Goal: Task Accomplishment & Management: Manage account settings

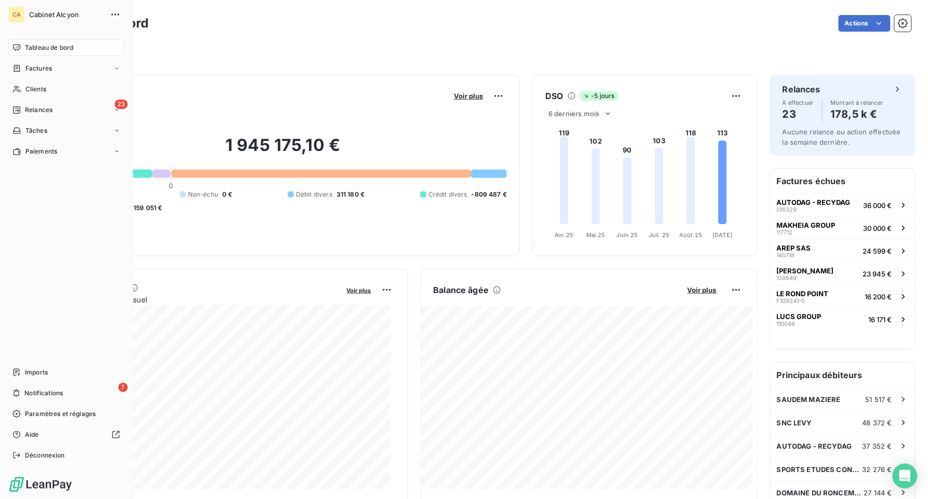
click at [48, 44] on span "Tableau de bord" at bounding box center [49, 47] width 48 height 9
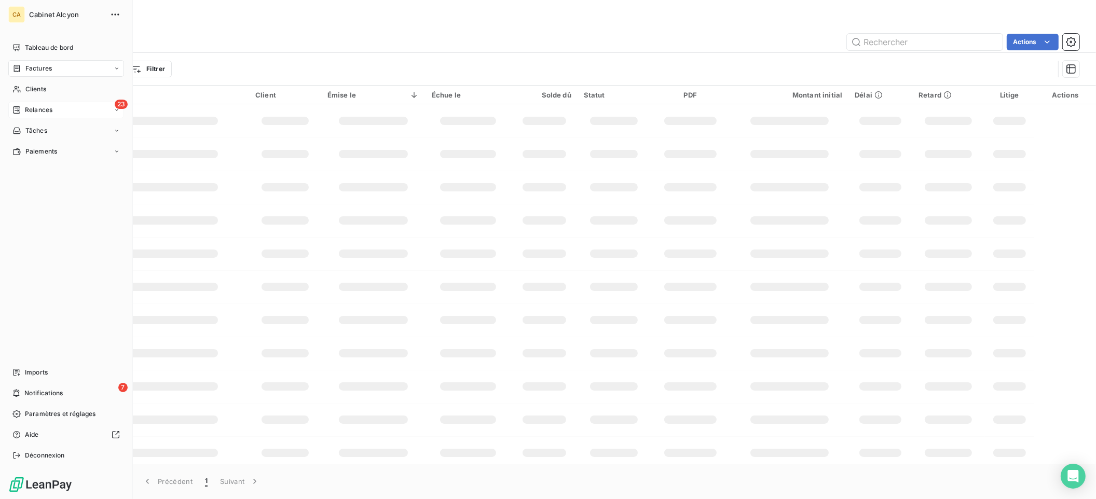
click at [32, 107] on span "Relances" at bounding box center [39, 109] width 28 height 9
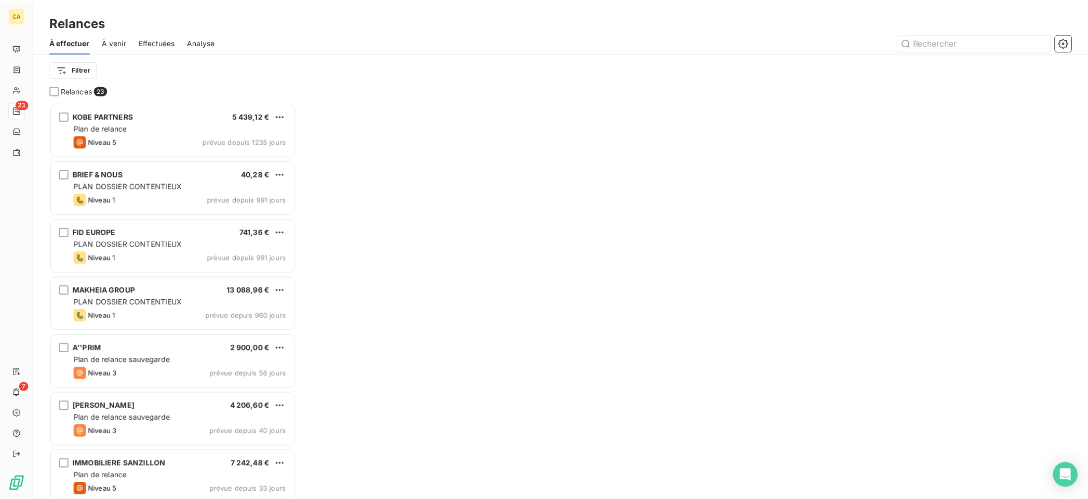
scroll to position [388, 240]
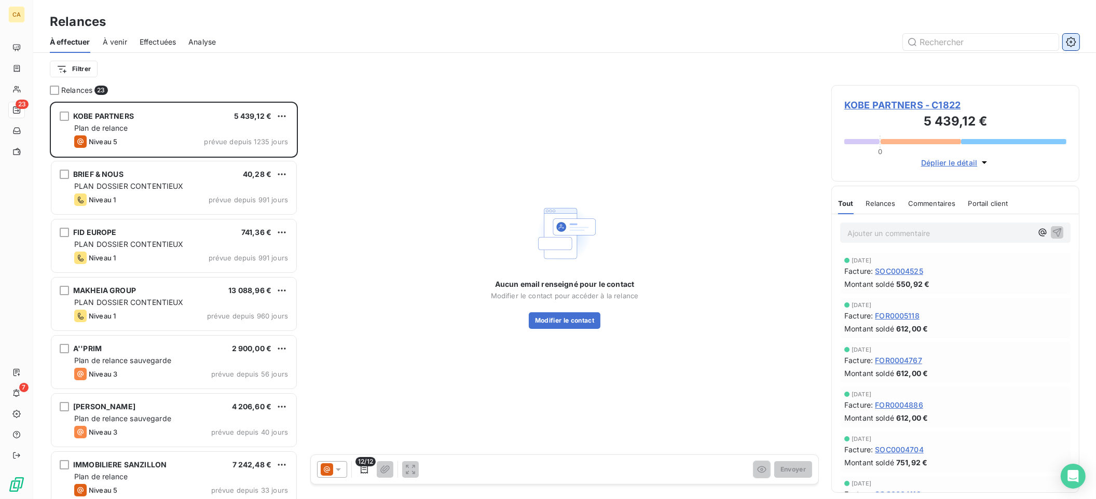
click at [1070, 44] on icon "button" at bounding box center [1071, 42] width 10 height 10
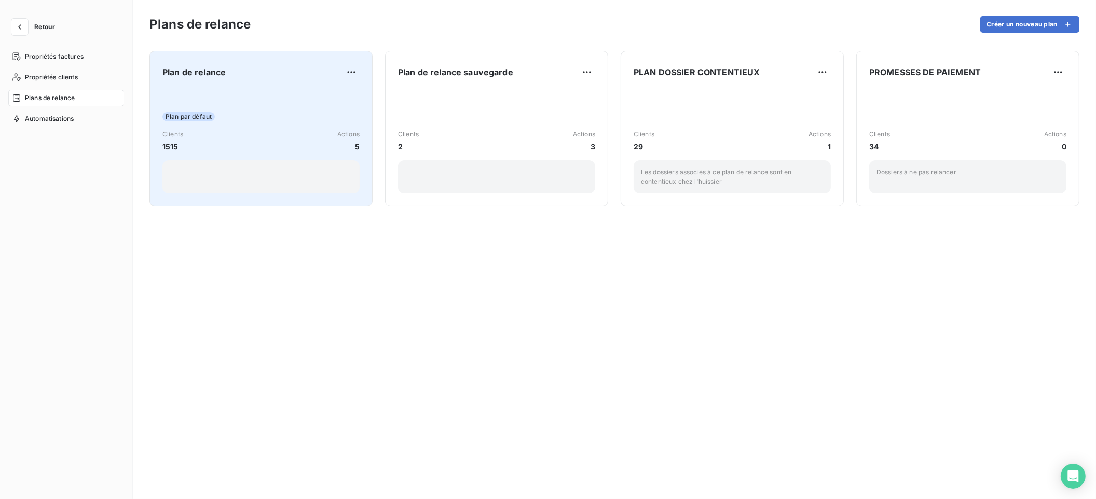
click at [256, 84] on div "Plan de relance Plan par défaut Clients 1515 Actions 5" at bounding box center [260, 129] width 197 height 130
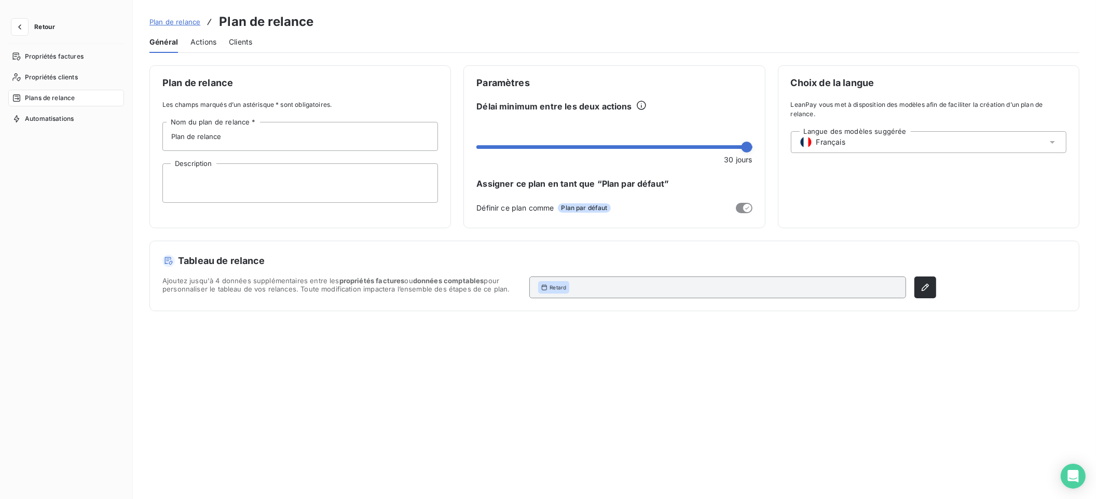
click at [186, 39] on div "Général Actions Clients" at bounding box center [615, 42] width 930 height 22
click at [200, 40] on span "Actions" at bounding box center [204, 42] width 26 height 10
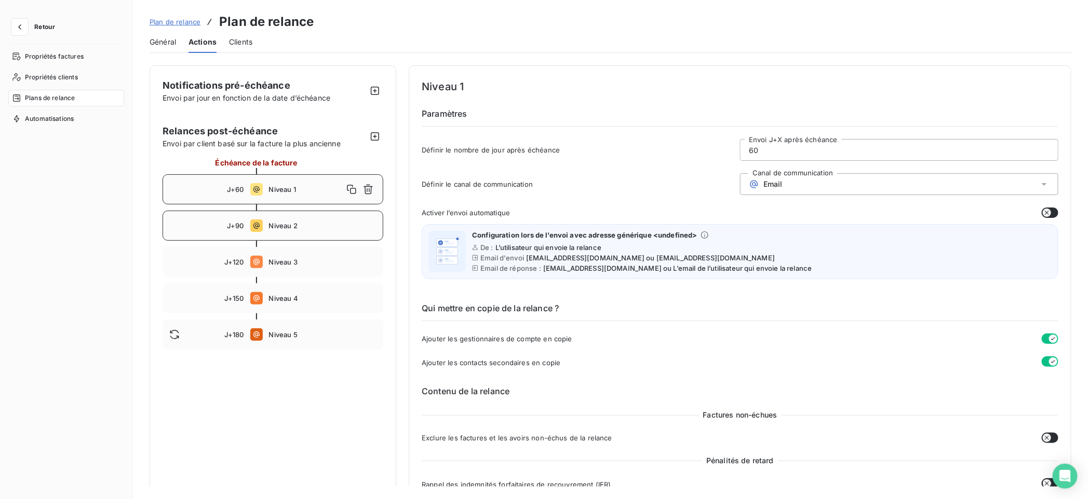
click at [297, 224] on span "Niveau 2" at bounding box center [323, 226] width 108 height 8
type input "90"
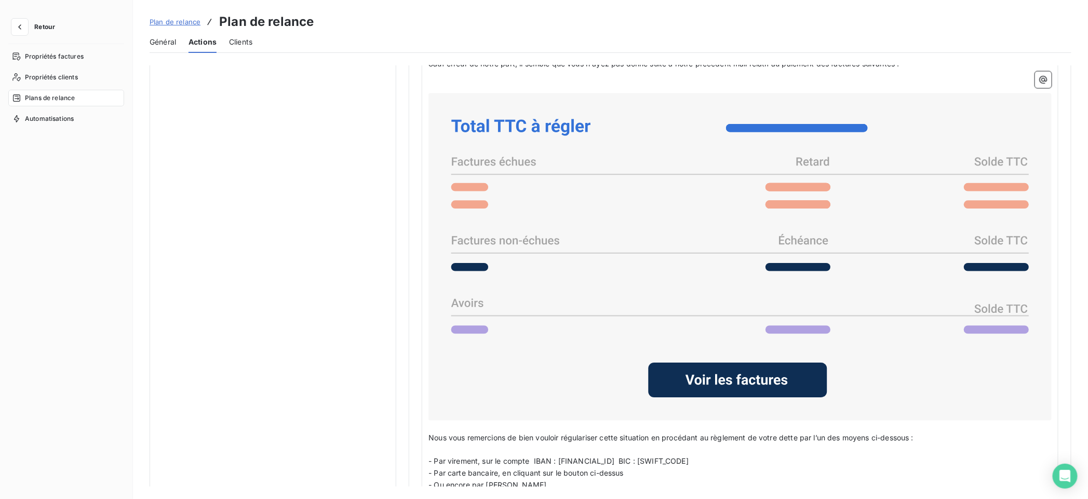
scroll to position [865, 0]
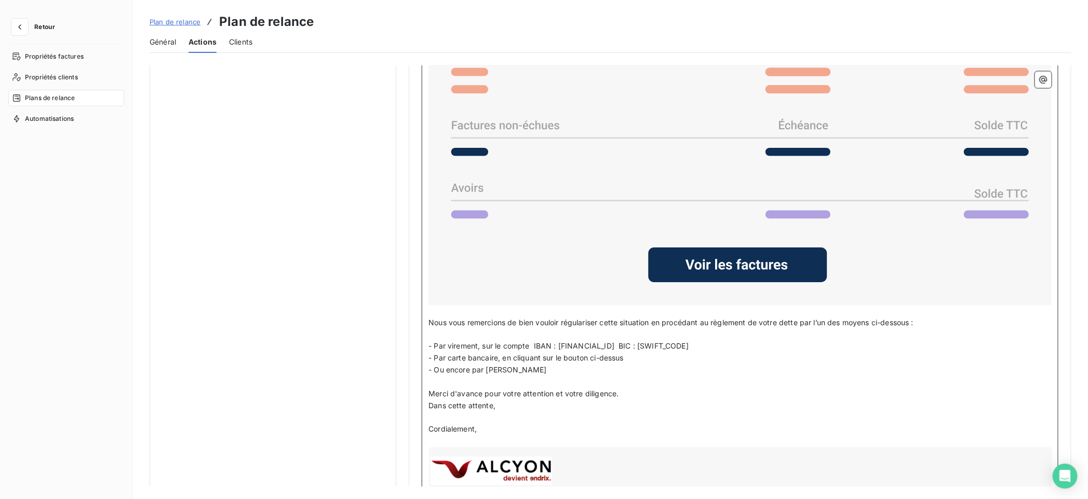
click at [428, 322] on span "Nous vous remercions de bien vouloir régulariser cette situation en procédant a…" at bounding box center [670, 323] width 485 height 9
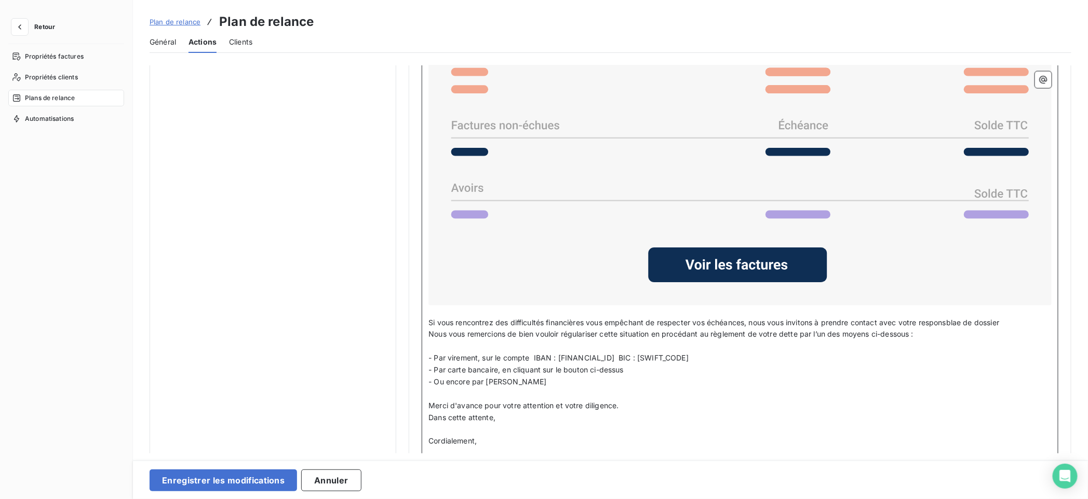
click at [951, 320] on span "Si vous rencontrez des difficultés financières vous empêchant de respecter vos …" at bounding box center [713, 323] width 571 height 9
click at [963, 320] on span "Si vous rencontrez des difficultés financières vous empêchant de respecter vos …" at bounding box center [715, 323] width 575 height 9
click at [891, 326] on p "Si vous rencontrez des difficultés financières vous empêchant de respecter vos …" at bounding box center [739, 324] width 623 height 12
click at [963, 322] on span "Si vous rencontrez des difficultés financières vous empêchant de respecter vos …" at bounding box center [713, 323] width 571 height 9
drag, startPoint x: 826, startPoint y: 320, endPoint x: 900, endPoint y: 318, distance: 73.2
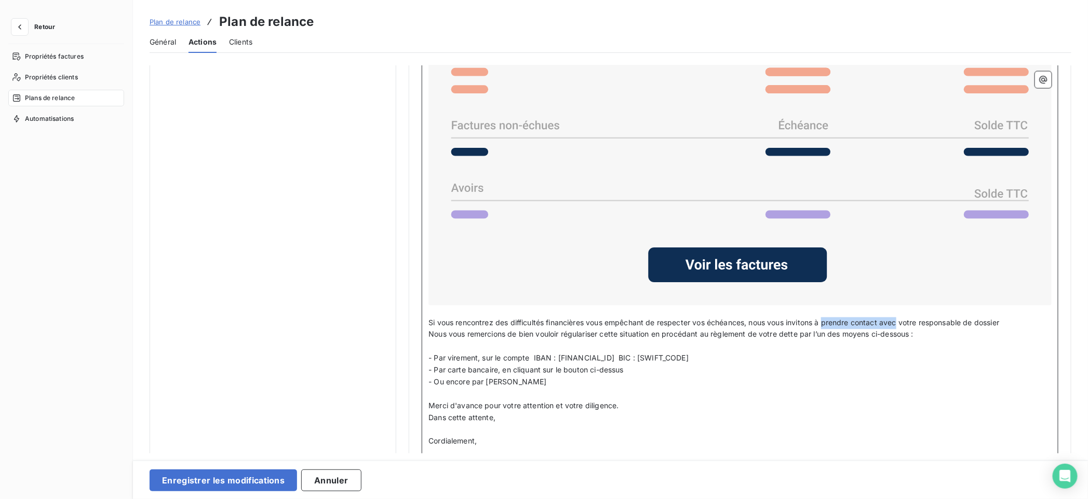
click at [900, 319] on span "Si vous rencontrez des difficultés financières vous empêchant de respecter vos …" at bounding box center [713, 323] width 571 height 9
click at [933, 322] on span "Si vous rencontrez des difficultés financières vous empêchant de respecter vos …" at bounding box center [710, 323] width 564 height 9
click at [959, 323] on span "Si vous rencontrez des difficultés financières vous empêchant de respecter vos …" at bounding box center [710, 323] width 564 height 9
click at [992, 323] on span "Si vous rencontrez des difficultés financières vous empêchant de respecter vos …" at bounding box center [710, 323] width 564 height 9
click at [1008, 319] on p "Si vous rencontrez des difficultés financières vous empêchant de respecter vos …" at bounding box center [739, 324] width 623 height 12
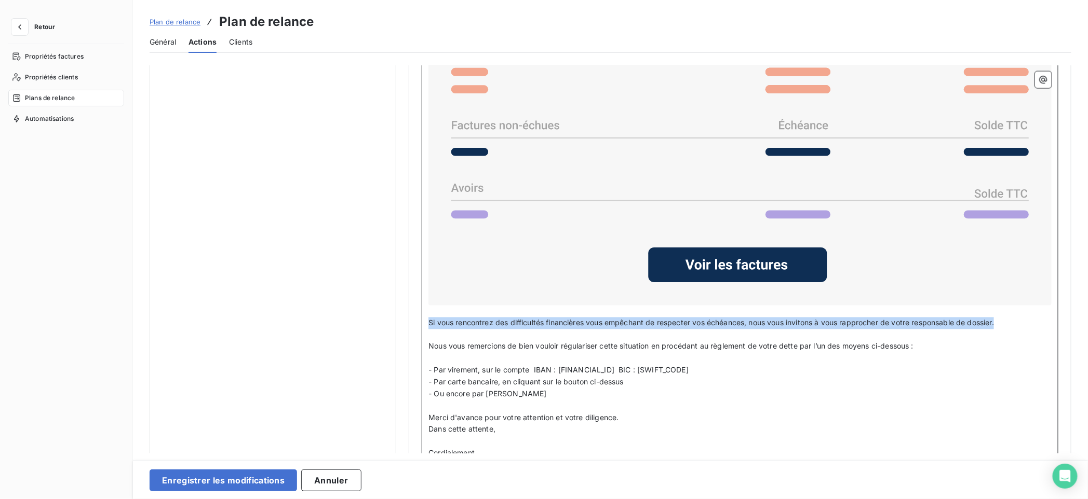
drag, startPoint x: 428, startPoint y: 320, endPoint x: 1006, endPoint y: 319, distance: 577.8
click at [1006, 319] on p "Si vous rencontrez des difficultés financières vous empêchant de respecter vos …" at bounding box center [739, 324] width 623 height 12
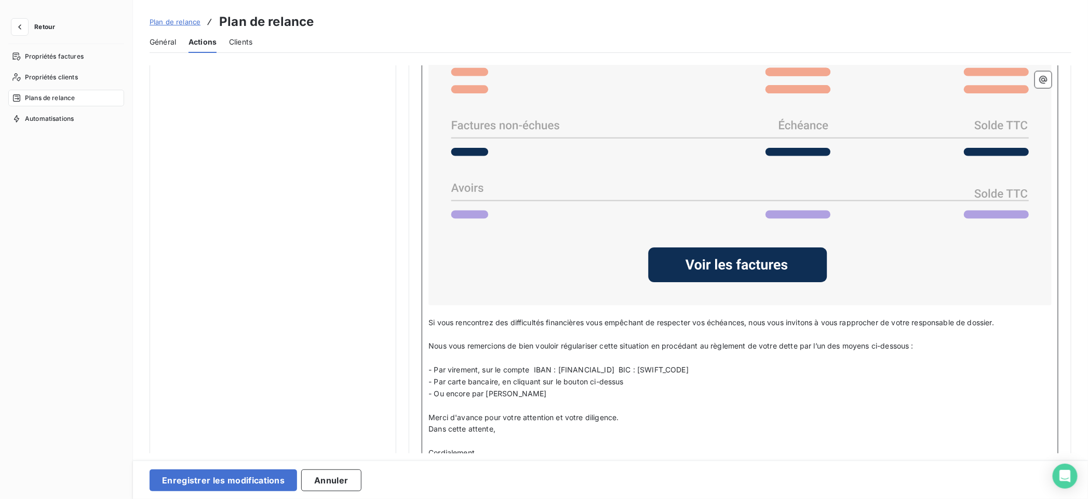
click at [434, 345] on span "Nous vous remercions de bien vouloir régulariser cette situation en procédant a…" at bounding box center [670, 346] width 485 height 9
click at [746, 342] on span "Sinon, nous vous remercions de bien vouloir régulariser cette situation en proc…" at bounding box center [681, 346] width 507 height 9
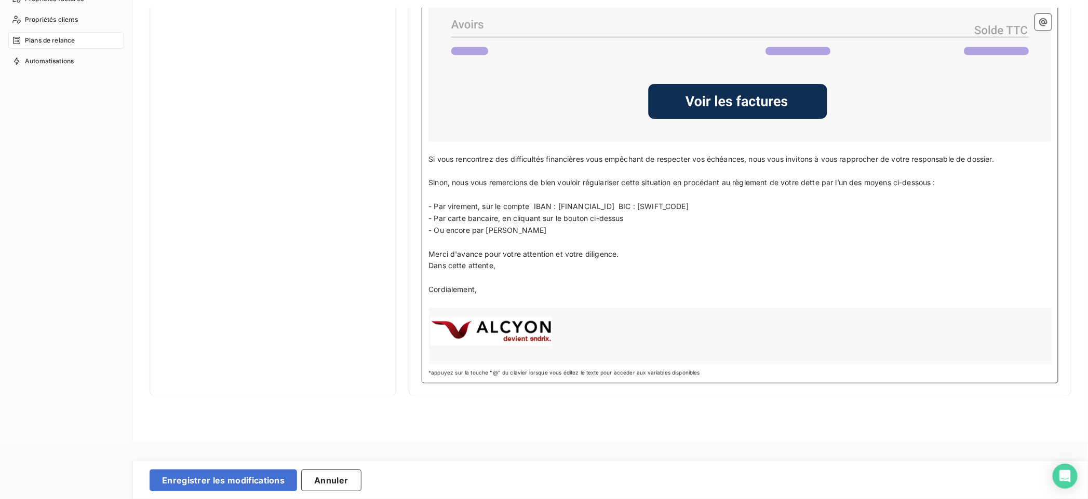
scroll to position [116, 0]
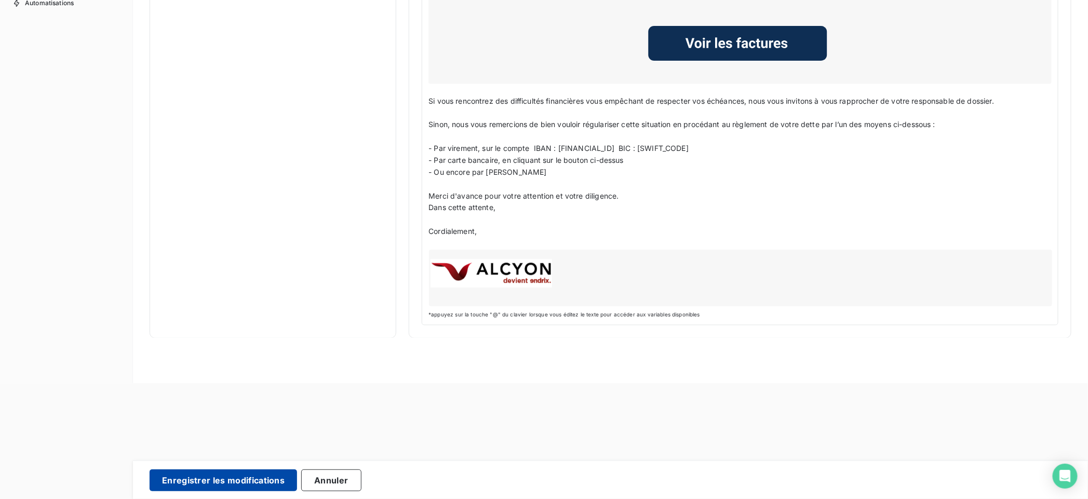
click at [234, 480] on button "Enregistrer les modifications" at bounding box center [223, 481] width 147 height 22
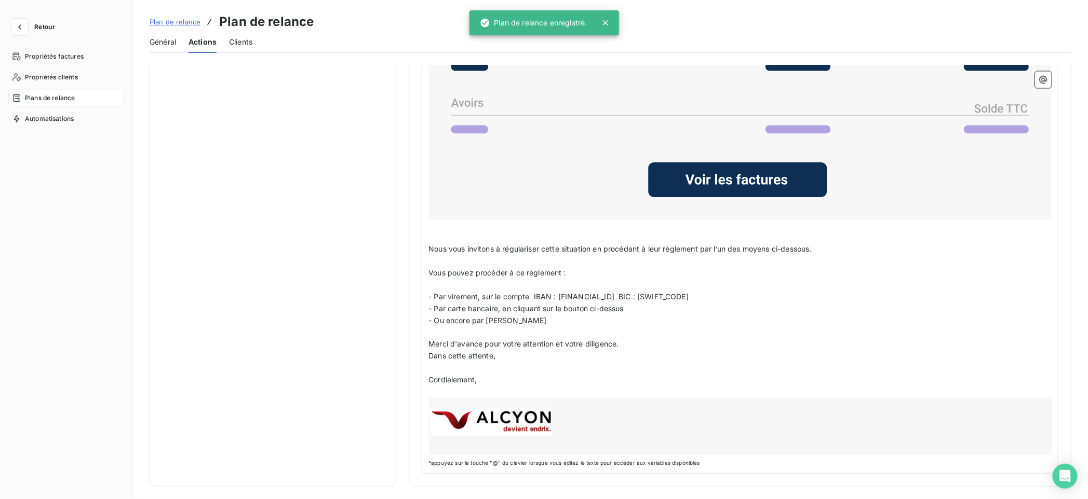
scroll to position [0, 0]
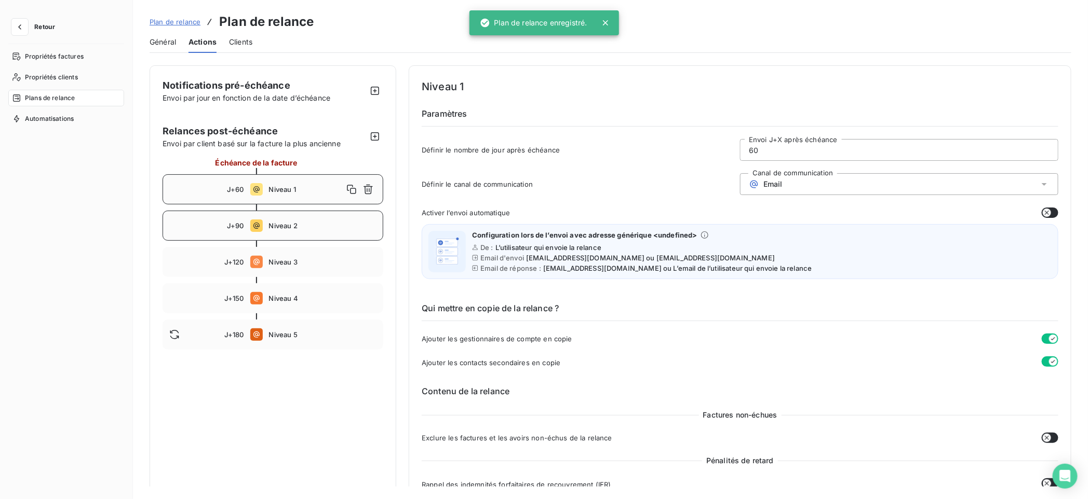
click at [297, 223] on span "Niveau 2" at bounding box center [323, 226] width 108 height 8
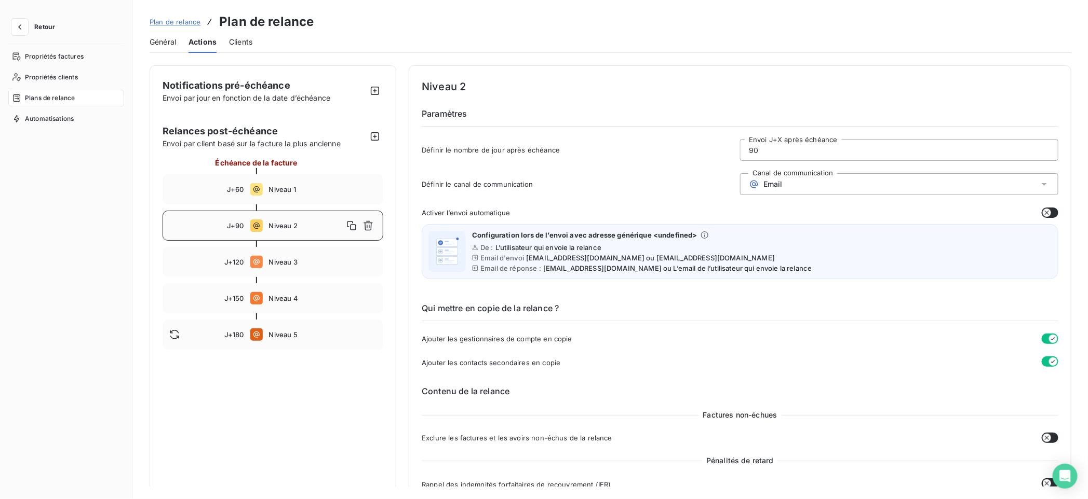
click at [297, 222] on span "Niveau 2" at bounding box center [306, 226] width 75 height 8
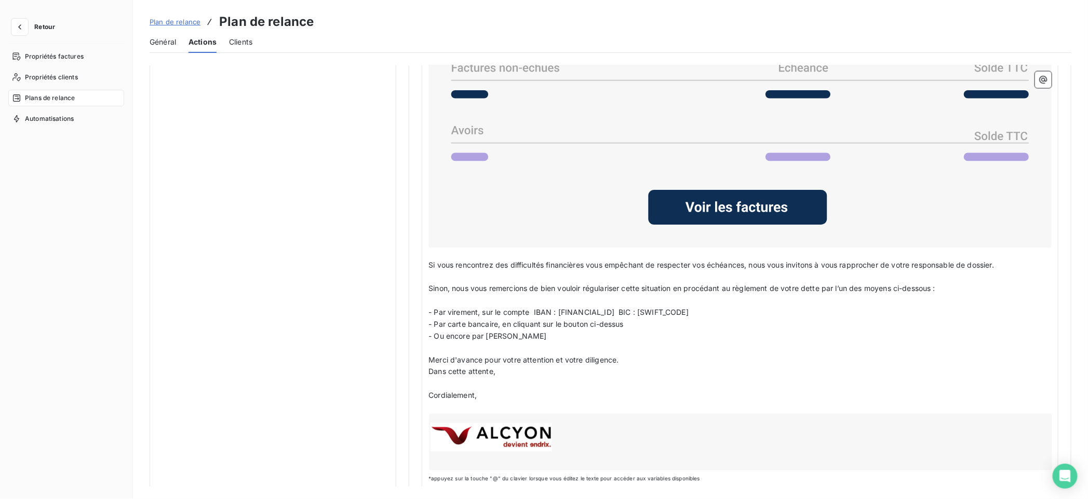
scroll to position [938, 0]
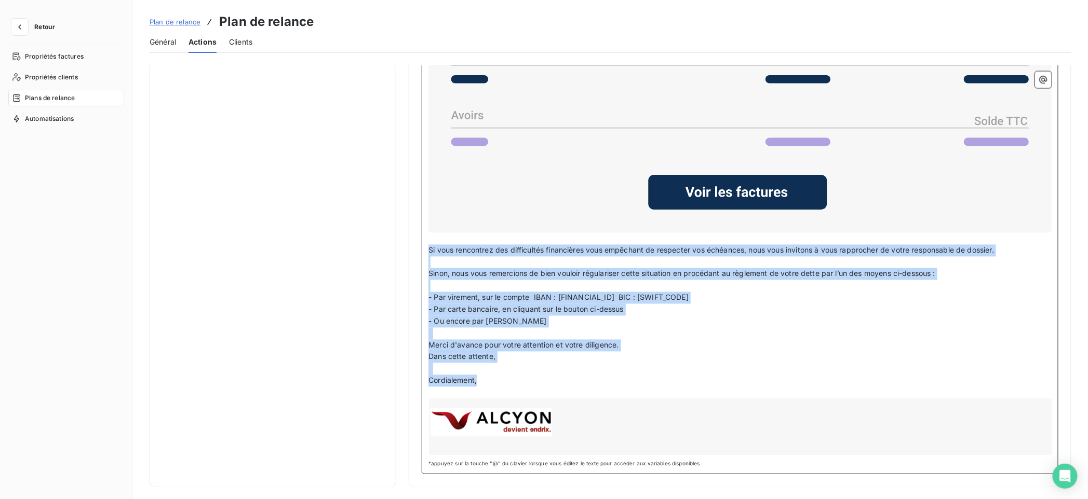
drag, startPoint x: 483, startPoint y: 379, endPoint x: 419, endPoint y: 247, distance: 147.0
copy div "Si vous rencontrez des difficultés financières vous empêchant de respecter vos …"
click at [551, 307] on span "- Par carte bancaire, en cliquant sur le bouton ci-dessus" at bounding box center [525, 309] width 195 height 9
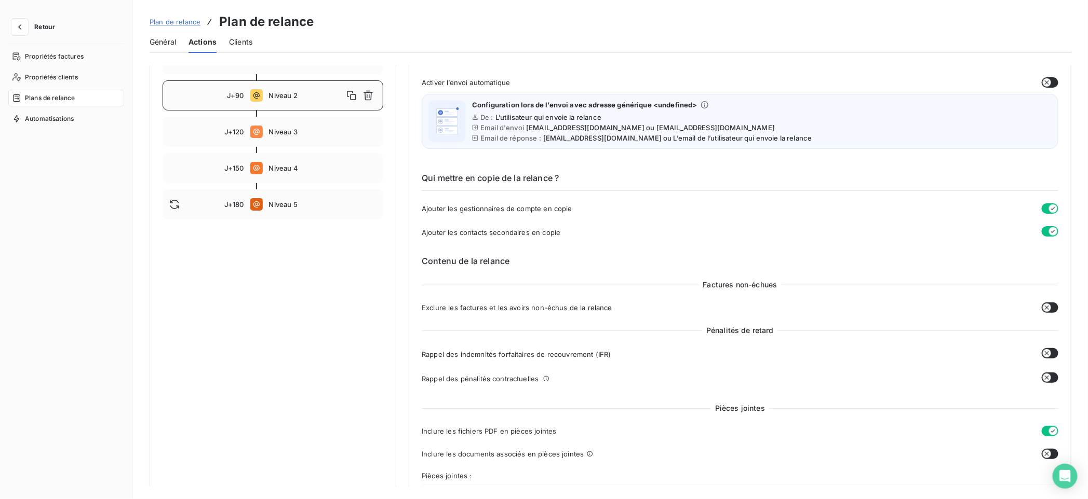
scroll to position [0, 0]
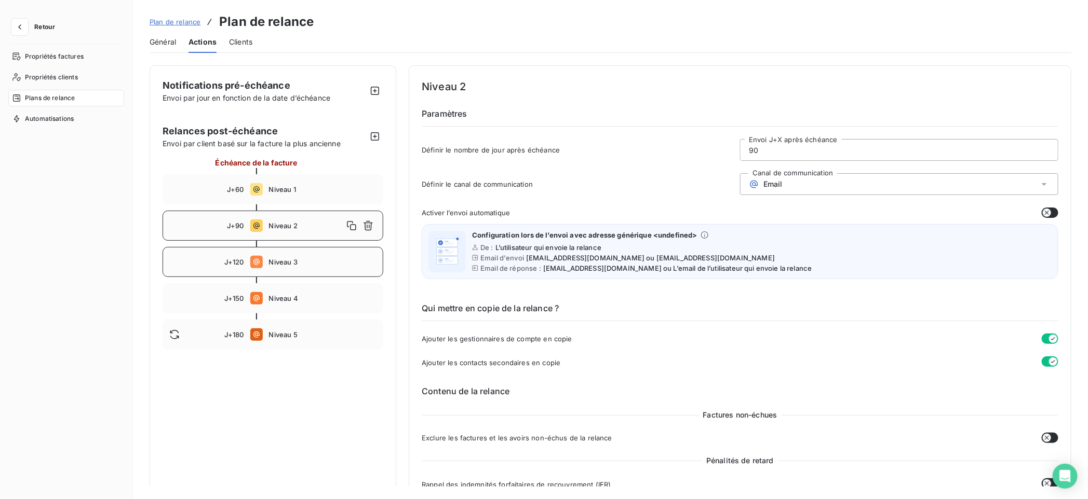
click at [277, 260] on span "Niveau 3" at bounding box center [323, 262] width 108 height 8
type input "120"
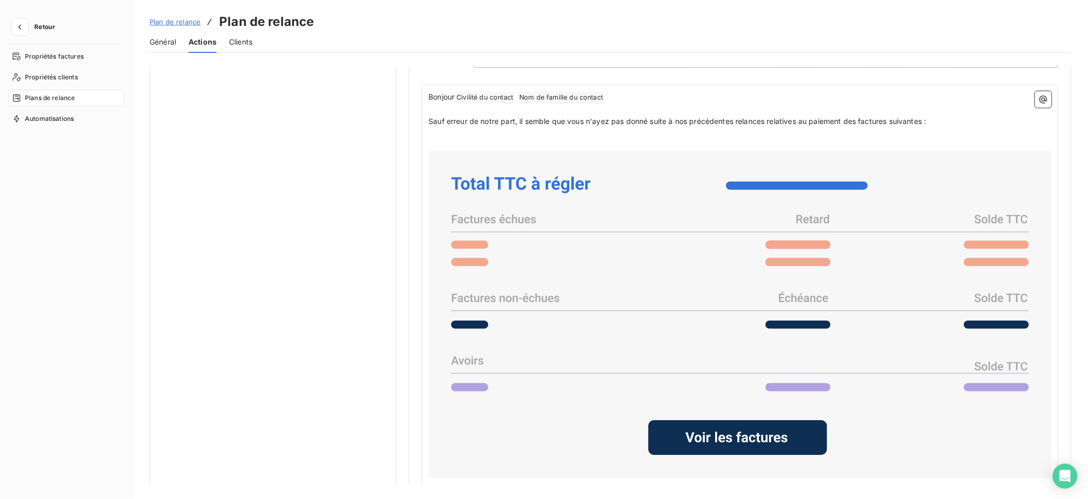
scroll to position [914, 0]
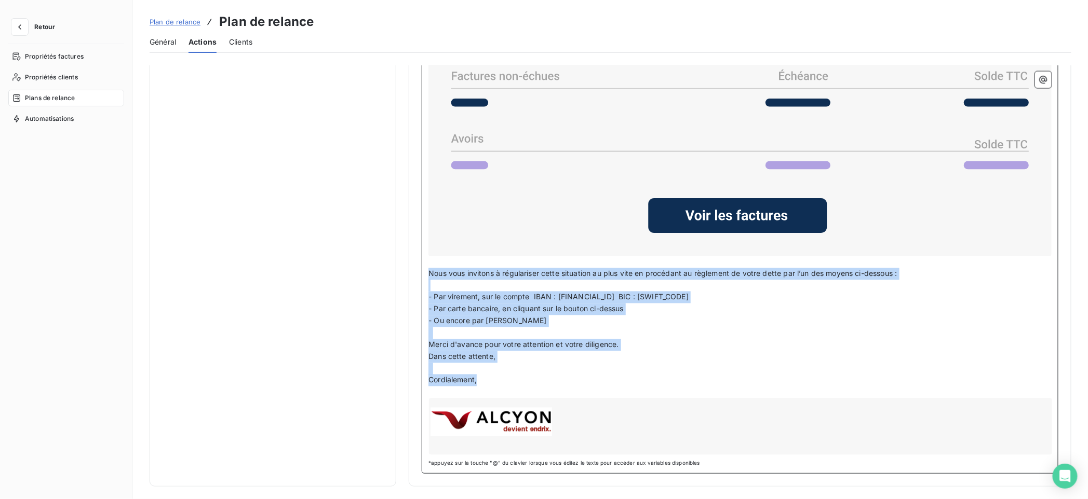
drag, startPoint x: 485, startPoint y: 381, endPoint x: 419, endPoint y: 276, distance: 123.9
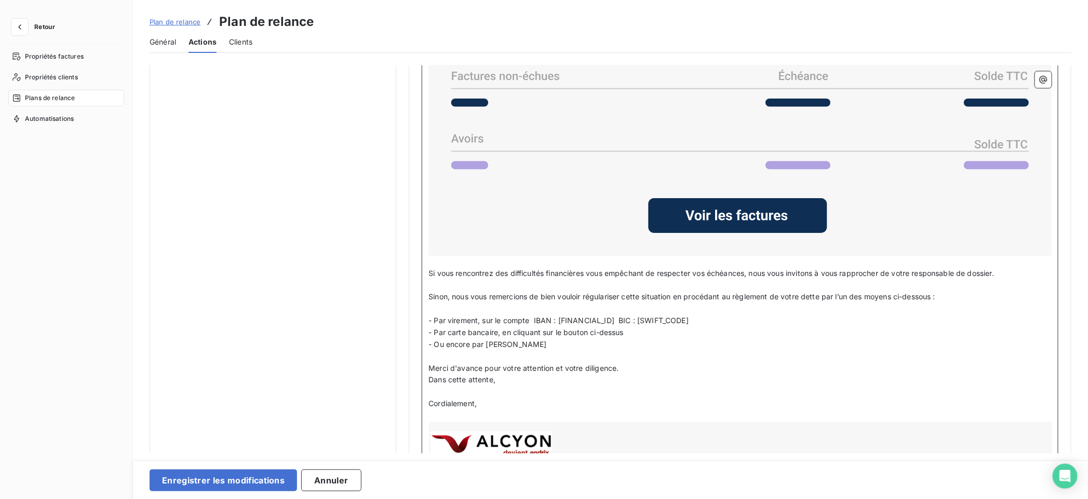
click at [884, 272] on span "Si vous rencontrez des difficultés financières vous empêchant de respecter vos …" at bounding box center [710, 273] width 565 height 9
click at [522, 295] on span "Sinon, nous vous remercions de bien vouloir régulariser cette situation en proc…" at bounding box center [681, 297] width 507 height 9
click at [579, 298] on span "Sinon, nous vous remercions de bien vouloir régulariser cette situation en proc…" at bounding box center [681, 297] width 507 height 9
click at [725, 300] on span "Sinon, nous vous remercions de bien vouloir régulariser cette situation en proc…" at bounding box center [681, 297] width 507 height 9
click at [780, 294] on span "Sinon, nous vous remercions de bien vouloir régulariser cette situation en proc…" at bounding box center [681, 297] width 507 height 9
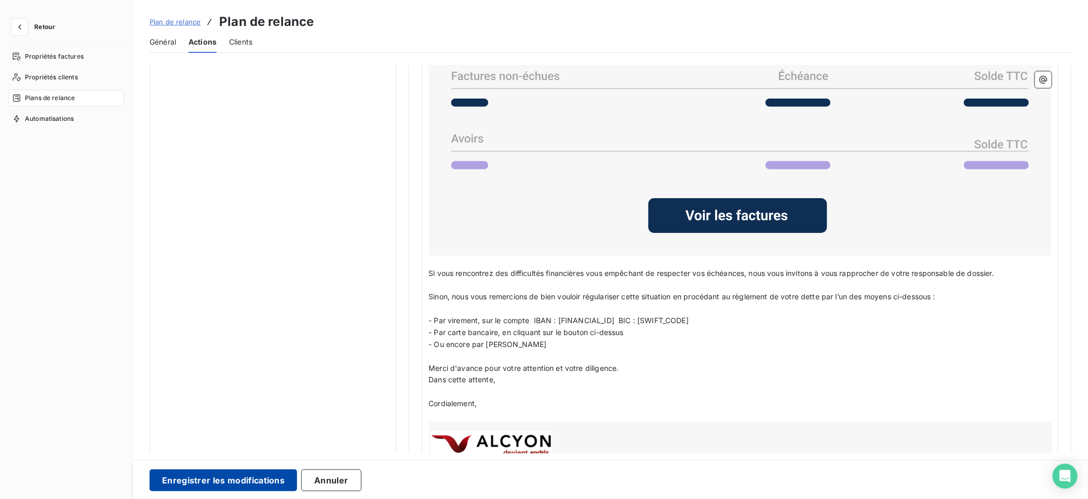
click at [213, 479] on button "Enregistrer les modifications" at bounding box center [223, 481] width 147 height 22
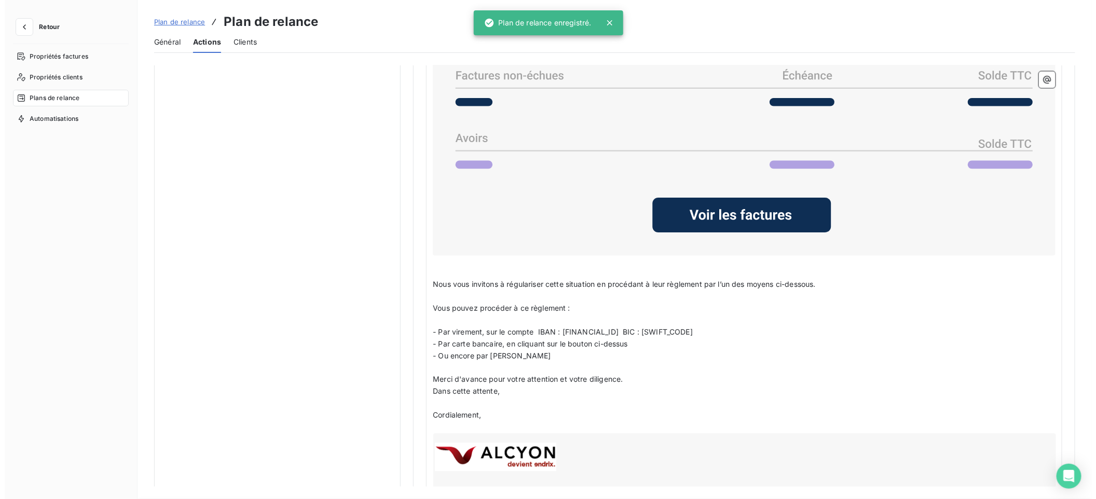
scroll to position [0, 0]
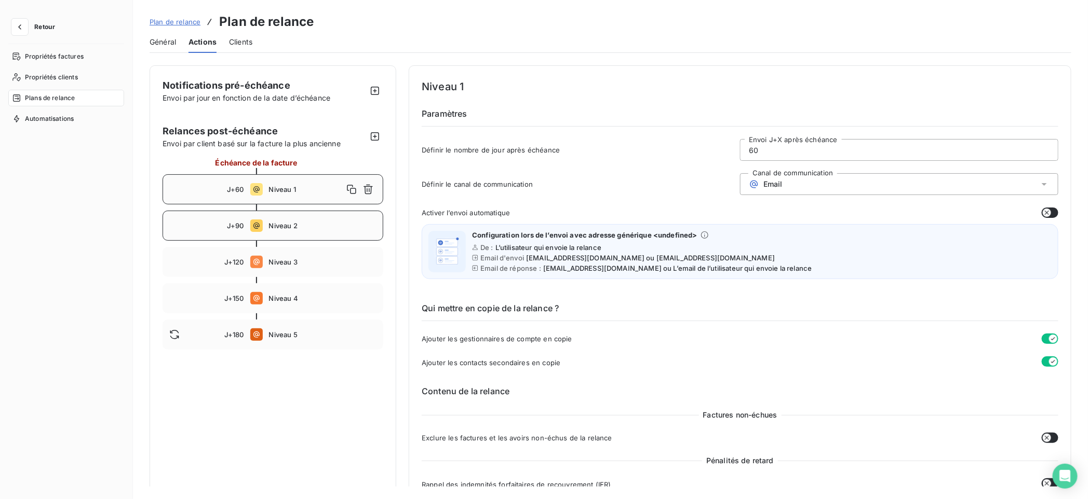
click at [297, 226] on span "Niveau 2" at bounding box center [323, 226] width 108 height 8
click at [291, 267] on div "J+120 Niveau 3" at bounding box center [272, 262] width 221 height 30
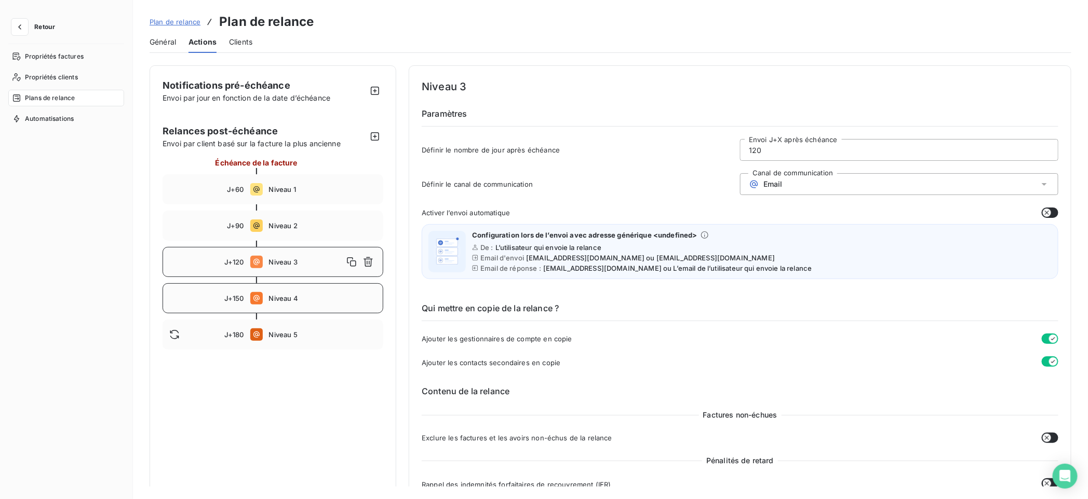
click at [286, 295] on span "Niveau 4" at bounding box center [323, 298] width 108 height 8
type input "150"
click at [366, 300] on icon "button" at bounding box center [368, 298] width 10 height 10
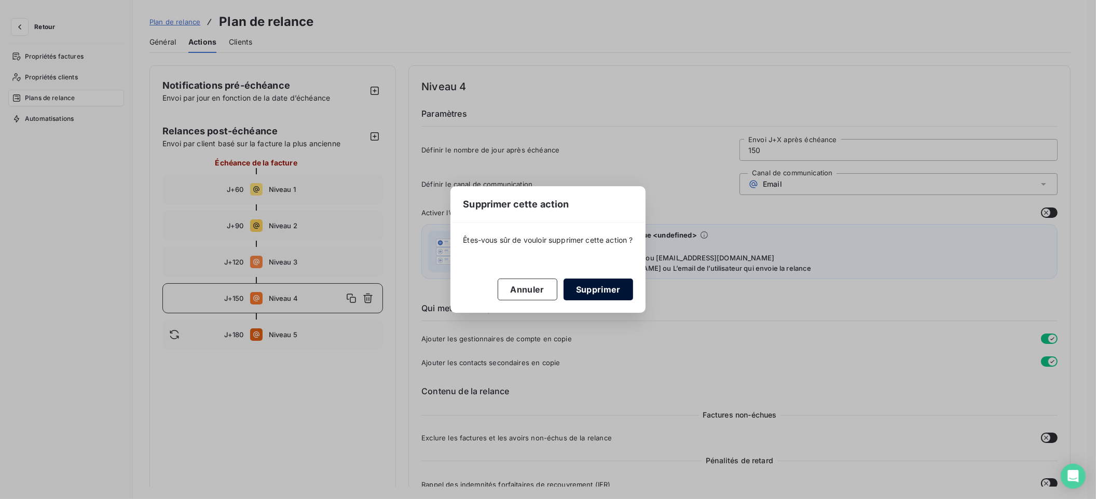
click at [585, 291] on button "Supprimer" at bounding box center [599, 290] width 70 height 22
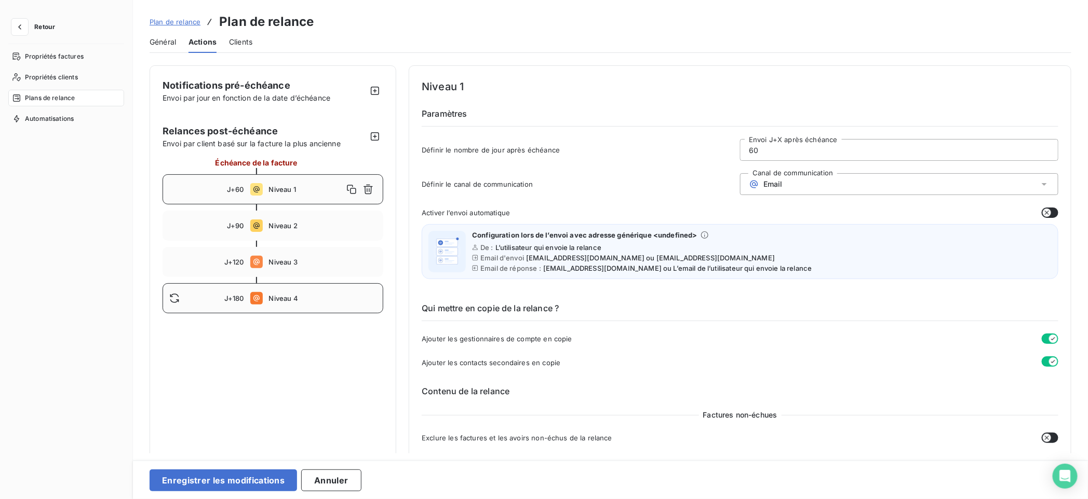
click at [284, 303] on div "J+180 Niveau 4" at bounding box center [272, 298] width 221 height 30
click at [764, 148] on input "180" at bounding box center [898, 150] width 317 height 21
type input "150"
click at [904, 107] on h6 "Paramètres" at bounding box center [740, 116] width 636 height 19
click at [269, 293] on div "Niveau 4" at bounding box center [323, 298] width 108 height 17
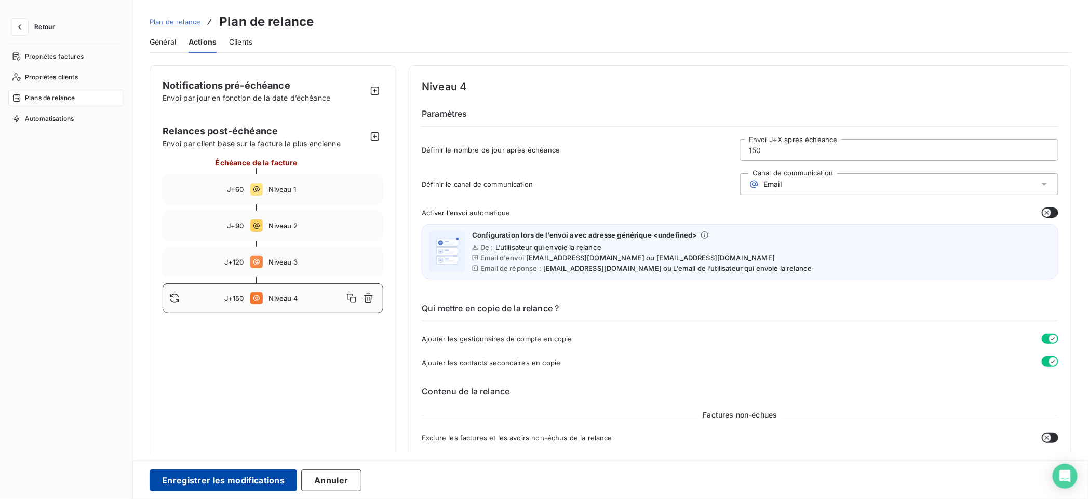
click at [229, 479] on button "Enregistrer les modifications" at bounding box center [223, 481] width 147 height 22
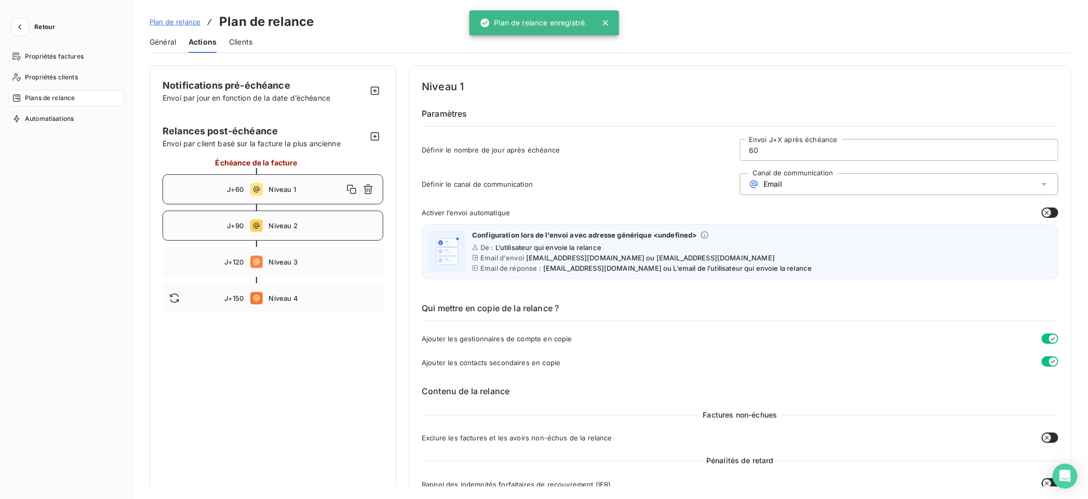
click at [288, 226] on span "Niveau 2" at bounding box center [323, 226] width 108 height 8
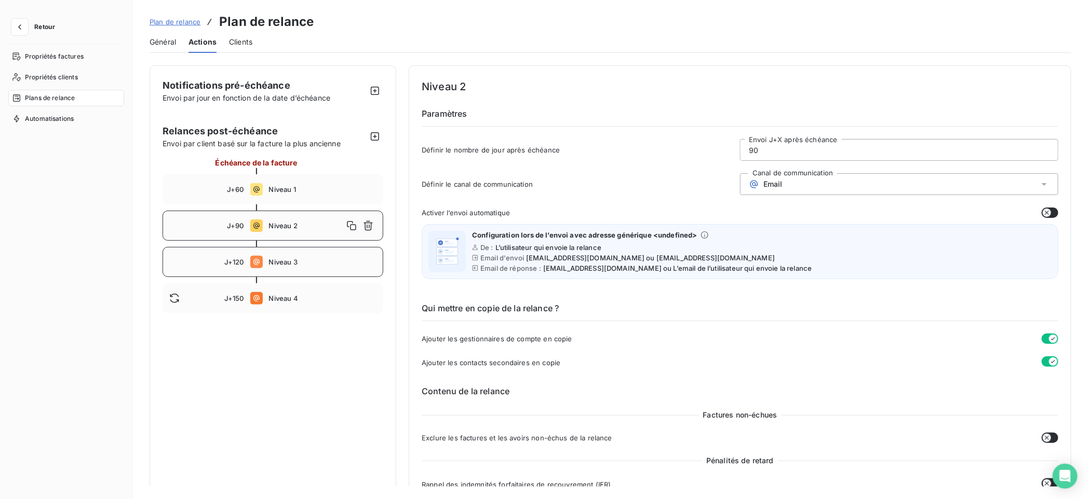
click at [284, 254] on div "J+120 Niveau 3" at bounding box center [272, 262] width 221 height 30
click at [276, 293] on div "J+150 Niveau 4" at bounding box center [272, 298] width 221 height 30
type input "150"
click at [170, 40] on span "Général" at bounding box center [163, 42] width 26 height 10
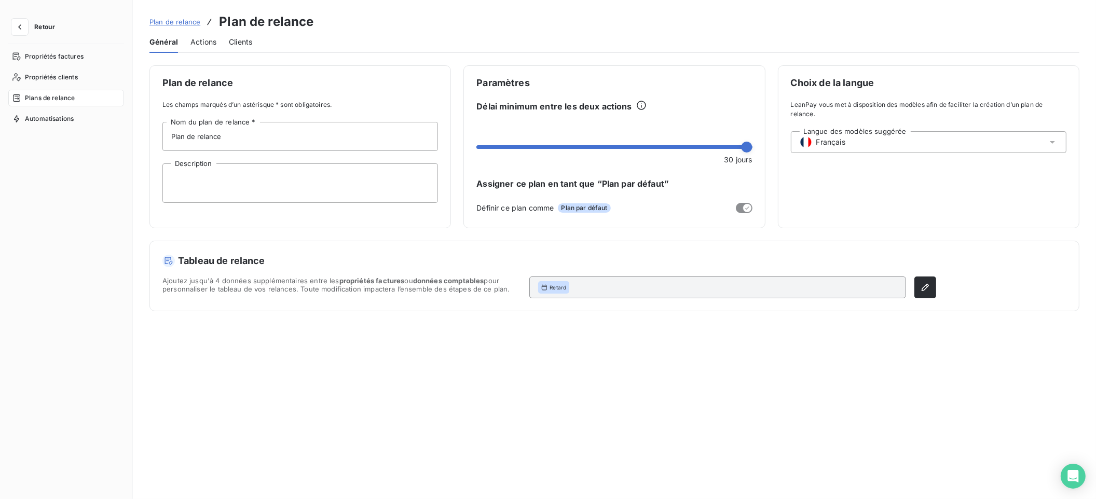
click at [201, 38] on span "Actions" at bounding box center [204, 42] width 26 height 10
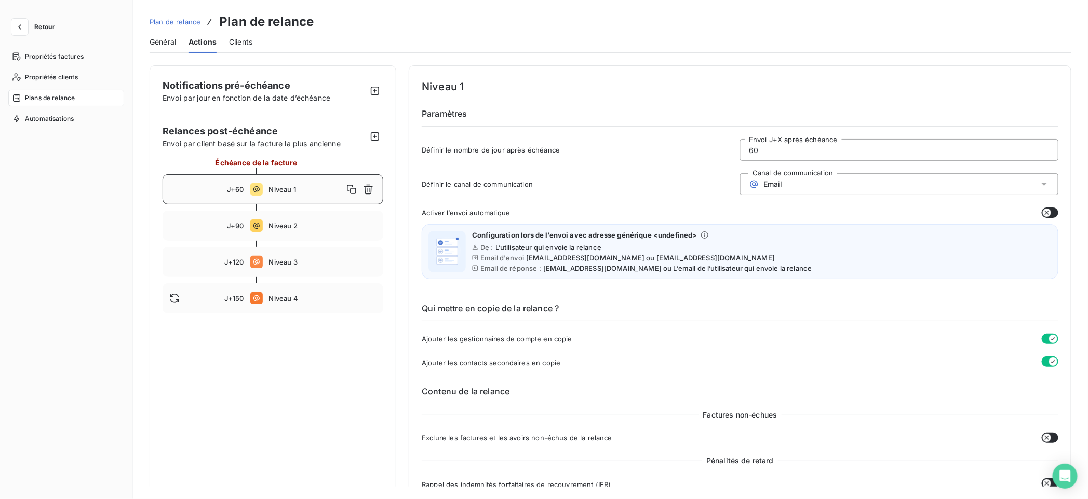
click at [169, 39] on span "Général" at bounding box center [163, 42] width 26 height 10
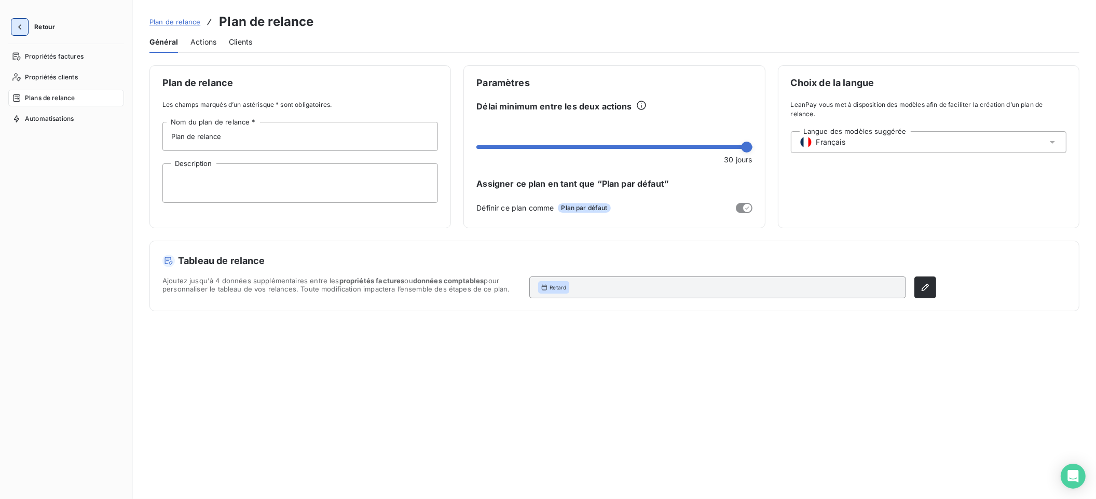
click at [24, 26] on icon "button" at bounding box center [20, 27] width 10 height 10
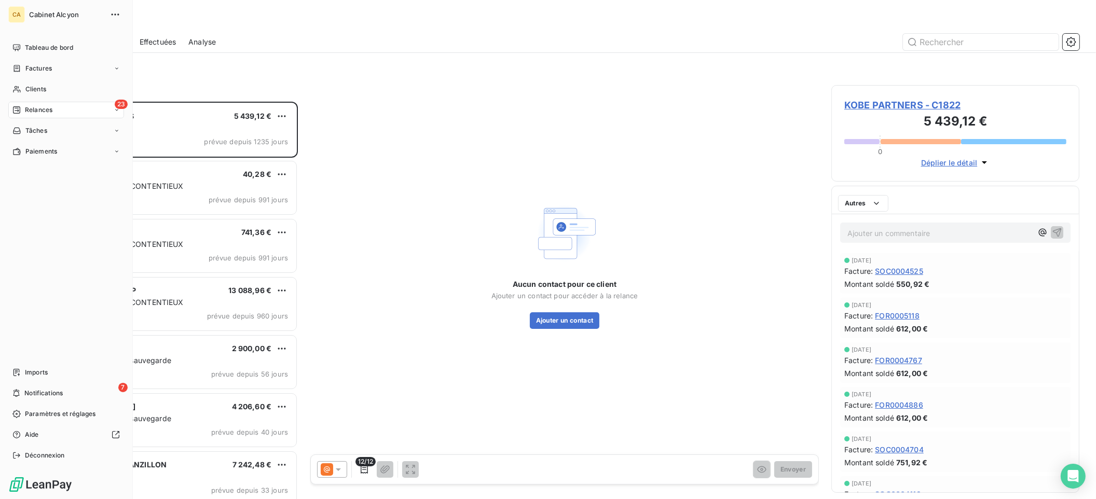
scroll to position [388, 240]
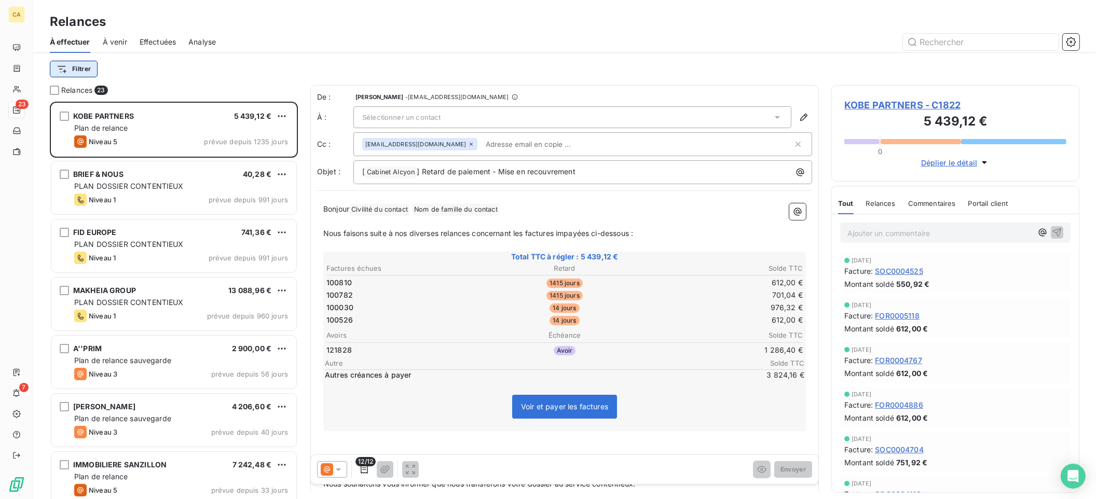
click at [79, 69] on html "CA 23 7 Relances À effectuer À venir Effectuées Analyse Filtrer Relances 23 KOB…" at bounding box center [548, 249] width 1096 height 499
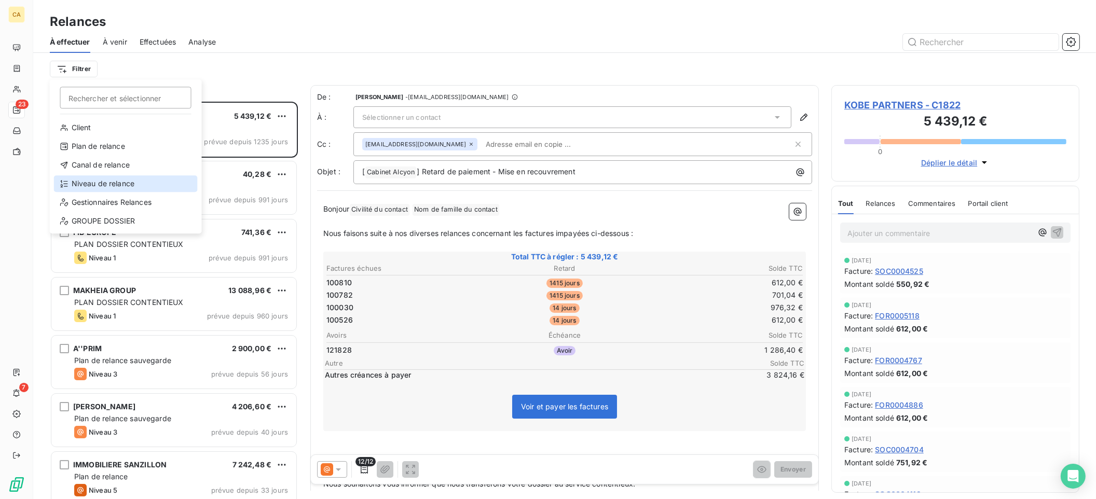
click at [119, 181] on div "Niveau de relance" at bounding box center [126, 183] width 144 height 17
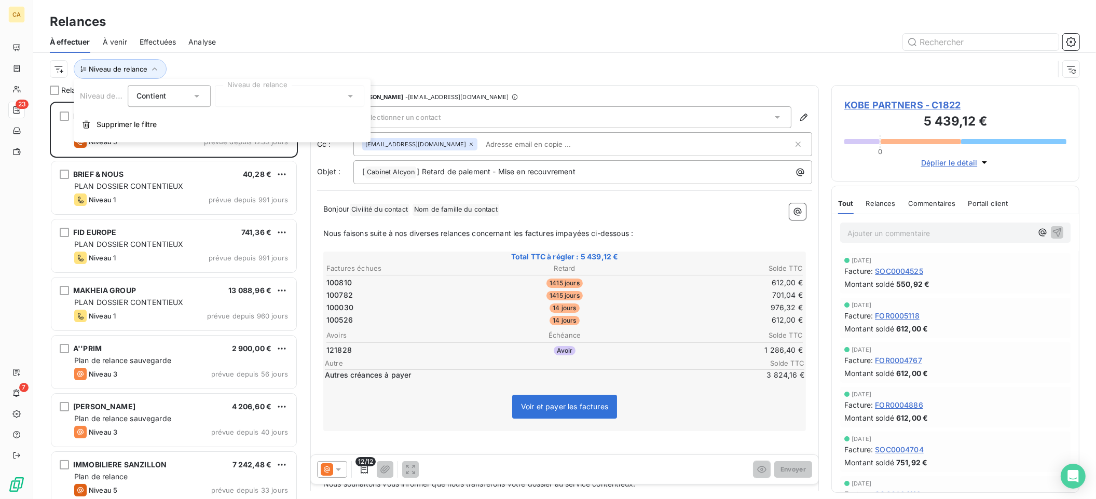
click at [262, 103] on div at bounding box center [290, 96] width 150 height 22
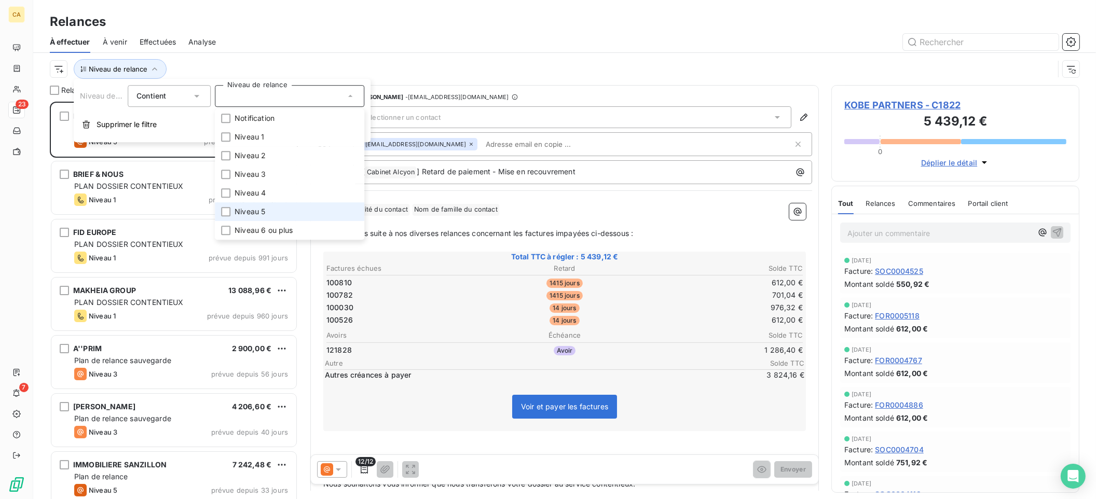
click at [262, 215] on span "Niveau 5" at bounding box center [250, 212] width 31 height 10
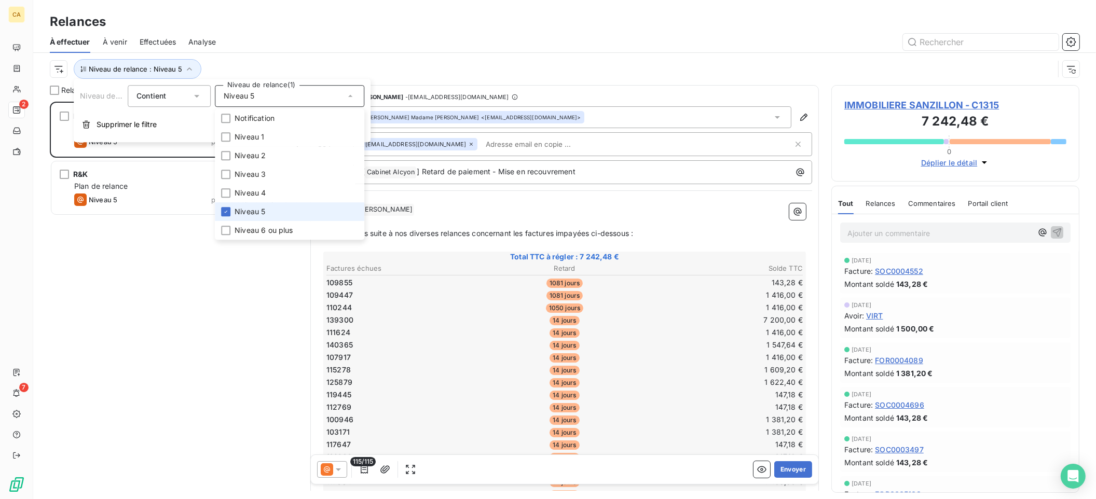
scroll to position [389, 240]
click at [506, 21] on div "Relances" at bounding box center [564, 21] width 1063 height 19
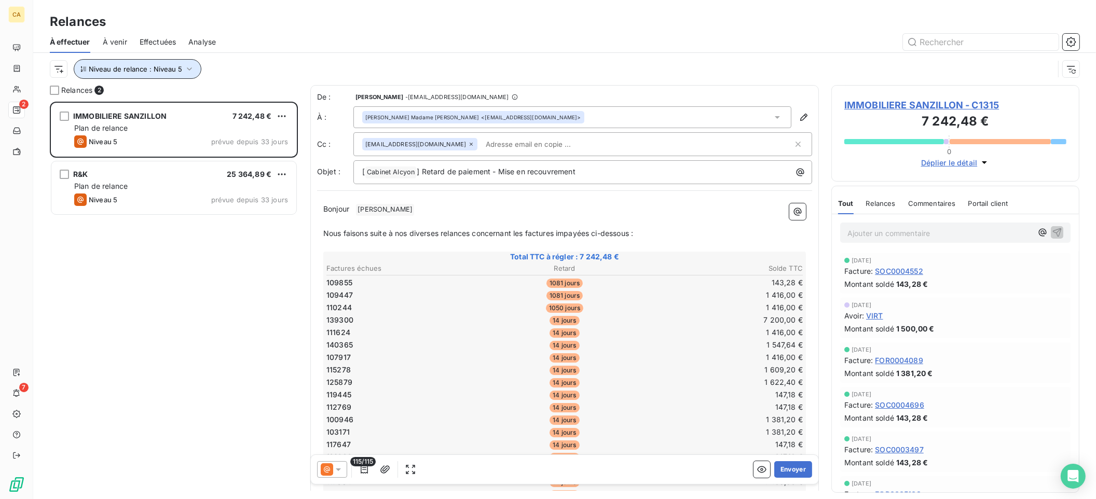
click at [187, 67] on icon "button" at bounding box center [189, 69] width 10 height 10
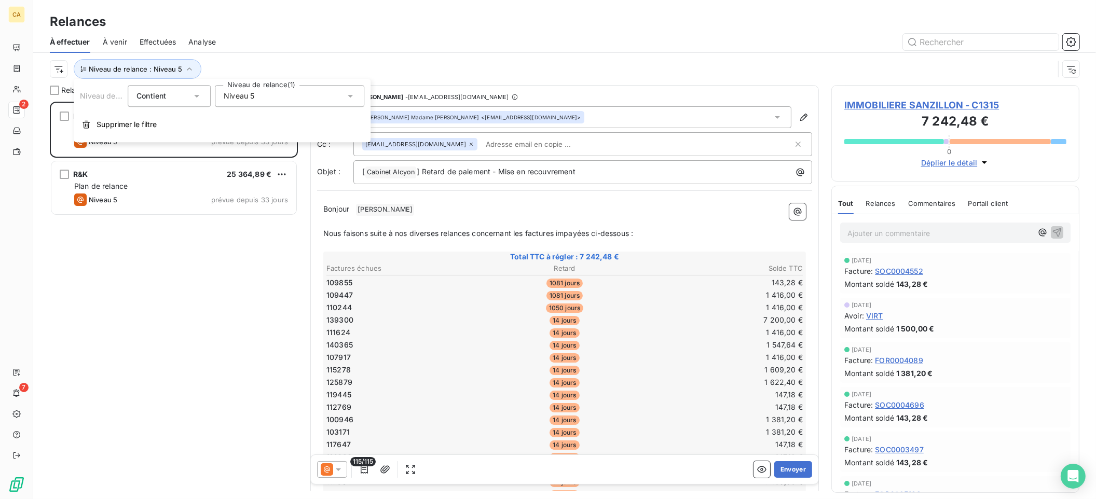
click at [342, 93] on div "Niveau 5" at bounding box center [290, 96] width 150 height 22
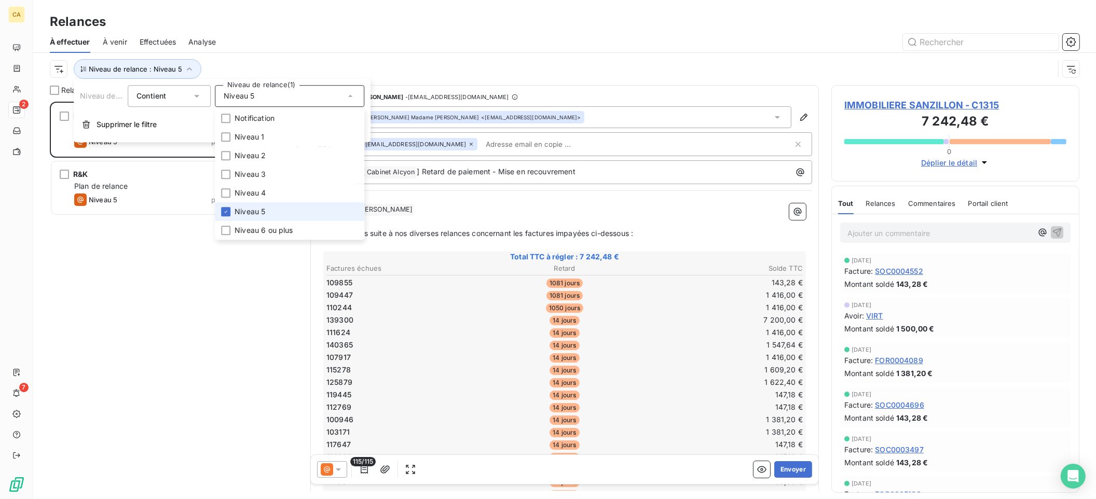
click at [236, 211] on span "Niveau 5" at bounding box center [250, 212] width 31 height 10
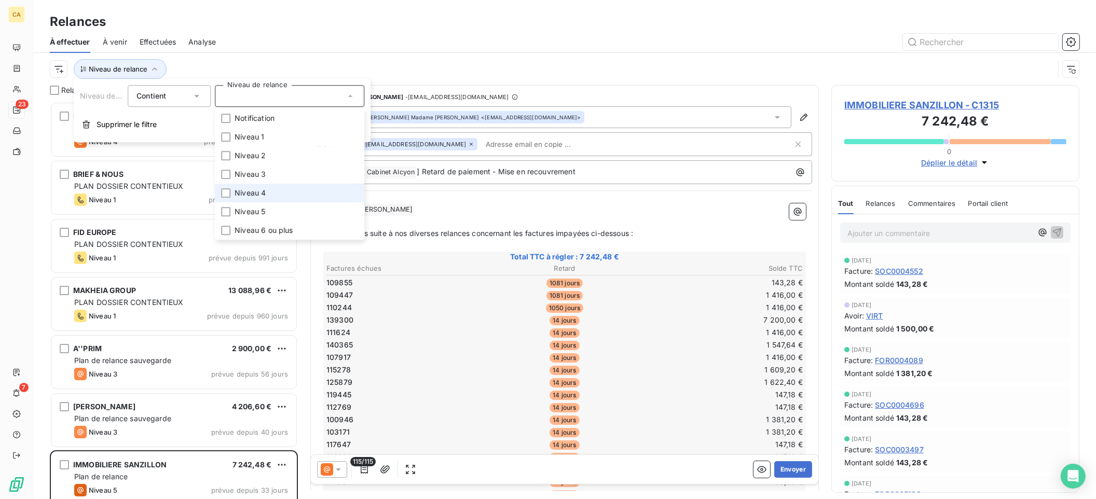
click at [239, 195] on span "Niveau 4" at bounding box center [250, 193] width 31 height 10
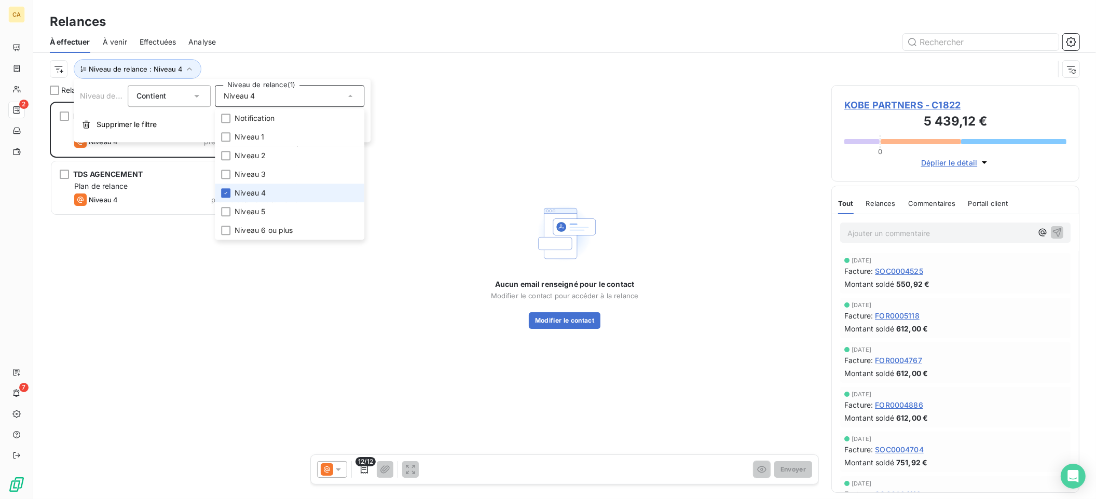
scroll to position [389, 240]
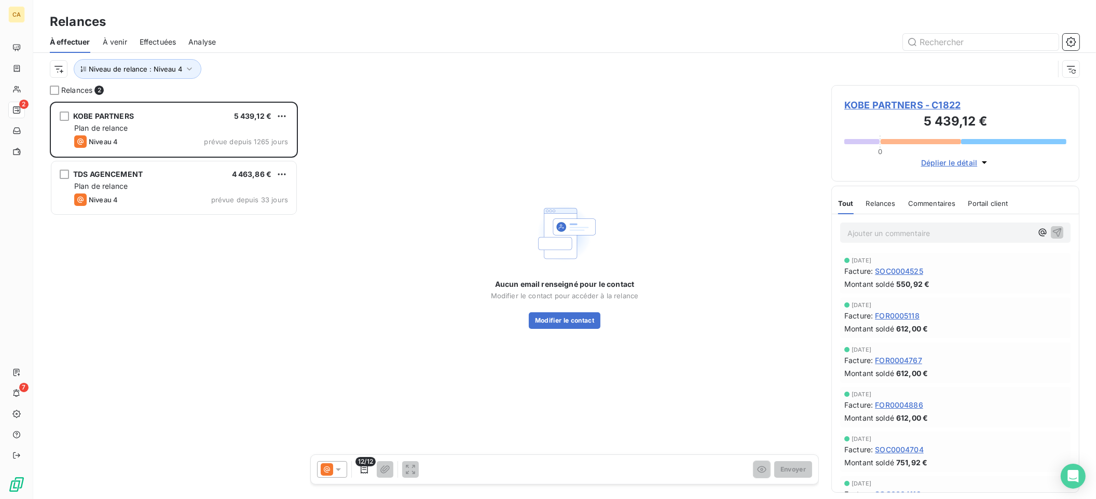
click at [187, 273] on div "KOBE PARTNERS 5 439,12 € Plan de relance Niveau 4 prévue depuis 1265 jours TDS …" at bounding box center [174, 301] width 248 height 398
click at [191, 73] on icon "button" at bounding box center [189, 69] width 10 height 10
click at [257, 91] on div "Niveau 4" at bounding box center [290, 96] width 150 height 22
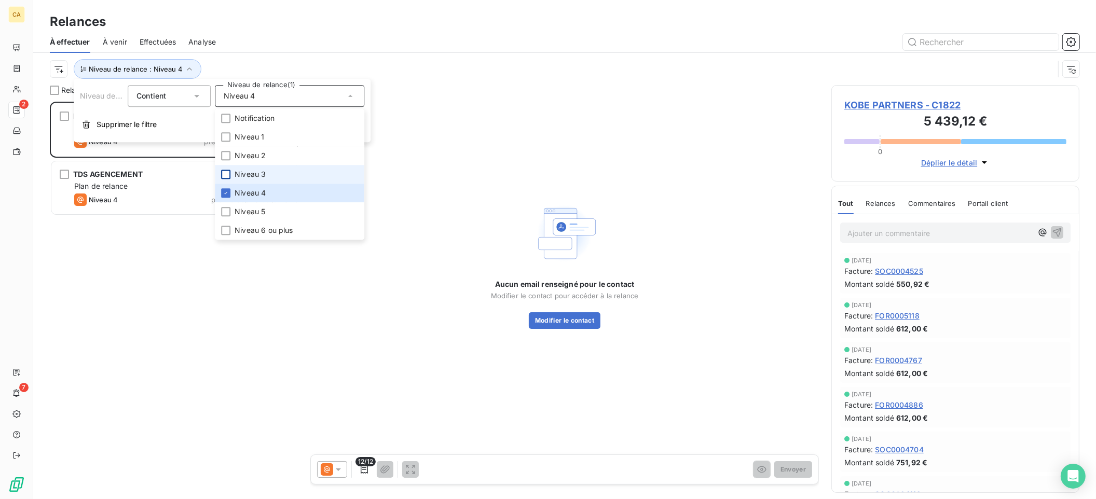
click at [227, 173] on div at bounding box center [225, 174] width 9 height 9
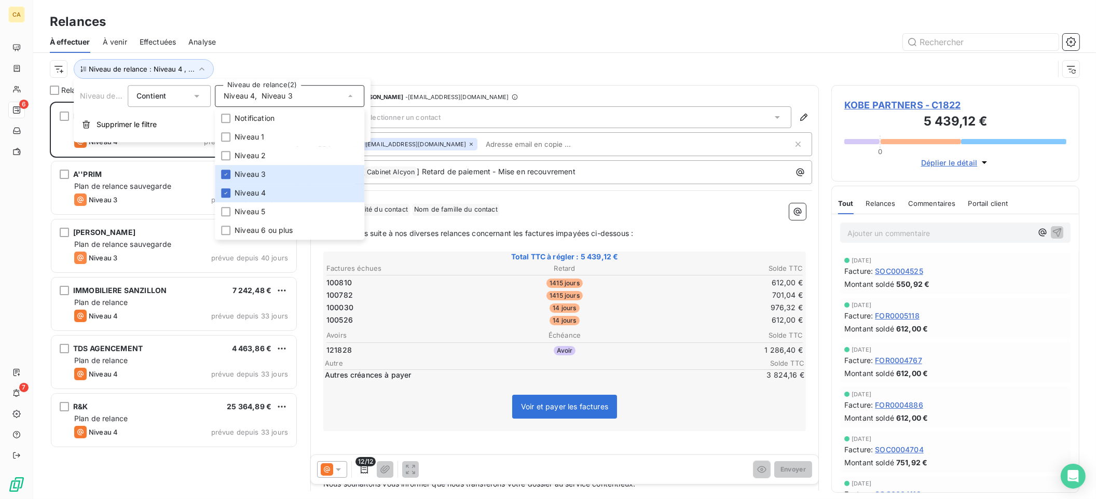
click at [406, 59] on div "Niveau de relance : Niveau 4 , ..." at bounding box center [552, 69] width 1004 height 20
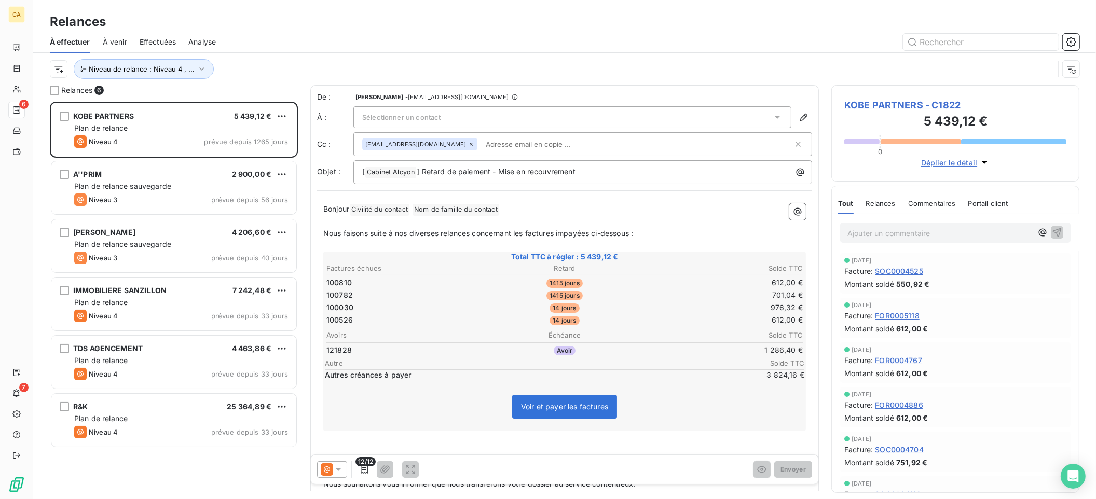
click at [121, 39] on span "À venir" at bounding box center [115, 42] width 24 height 10
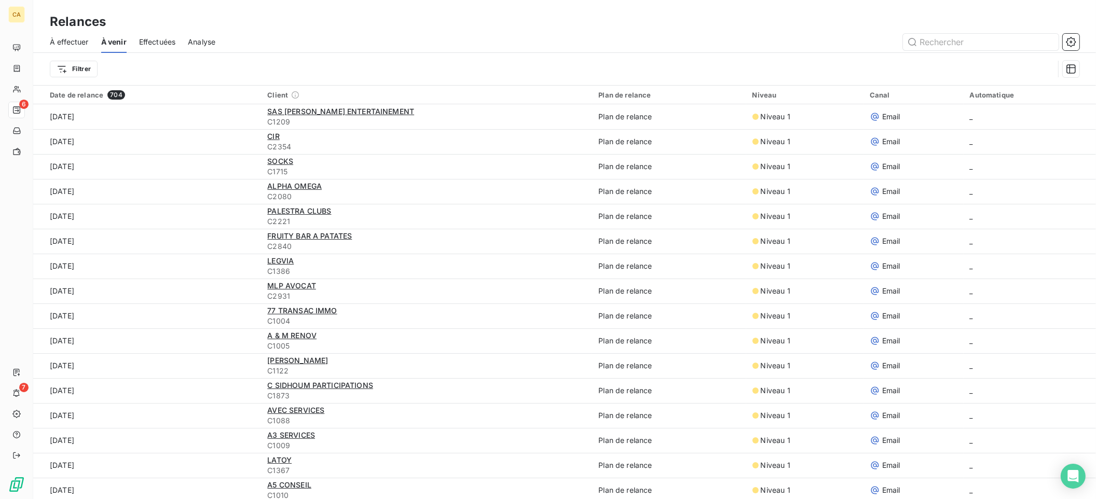
click at [52, 45] on span "À effectuer" at bounding box center [69, 42] width 39 height 10
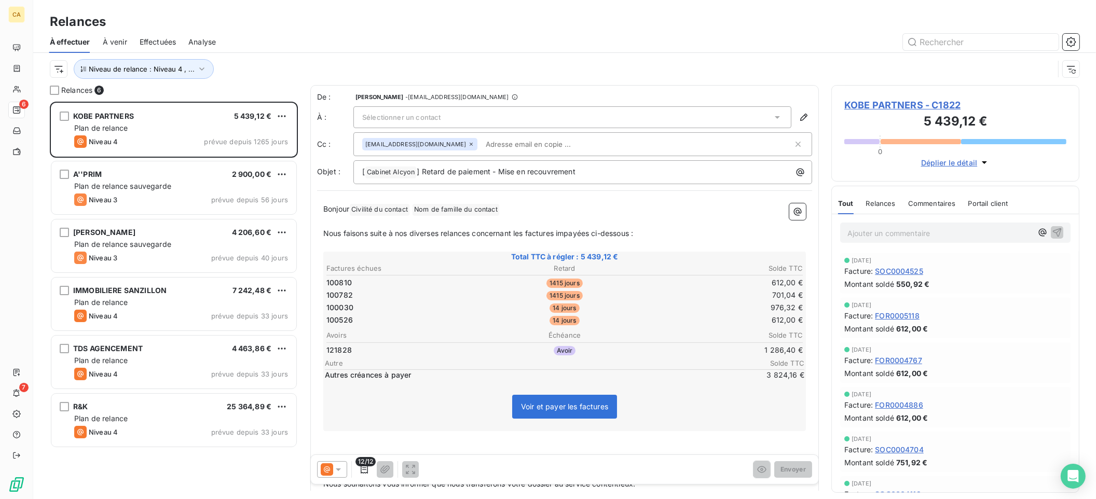
scroll to position [389, 240]
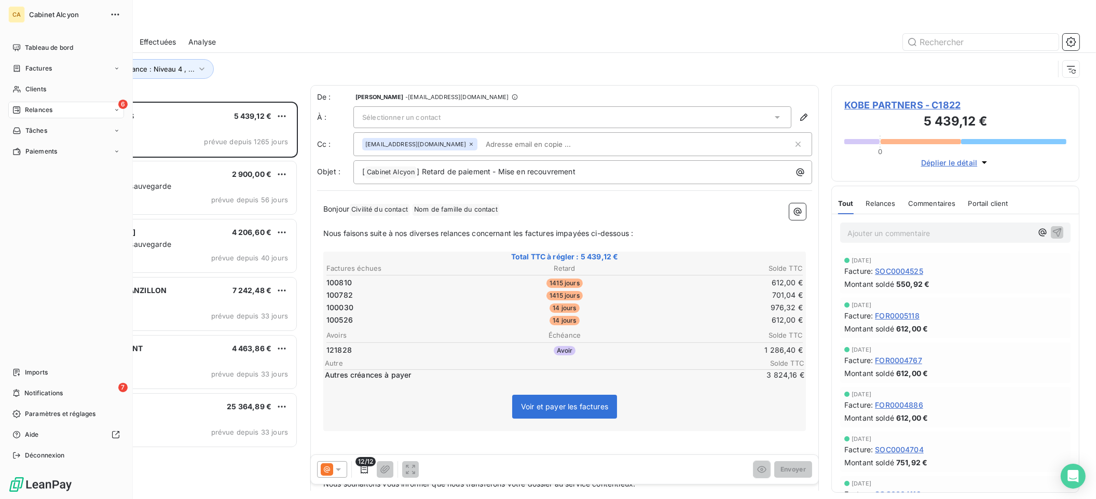
click at [47, 110] on span "Relances" at bounding box center [39, 109] width 28 height 9
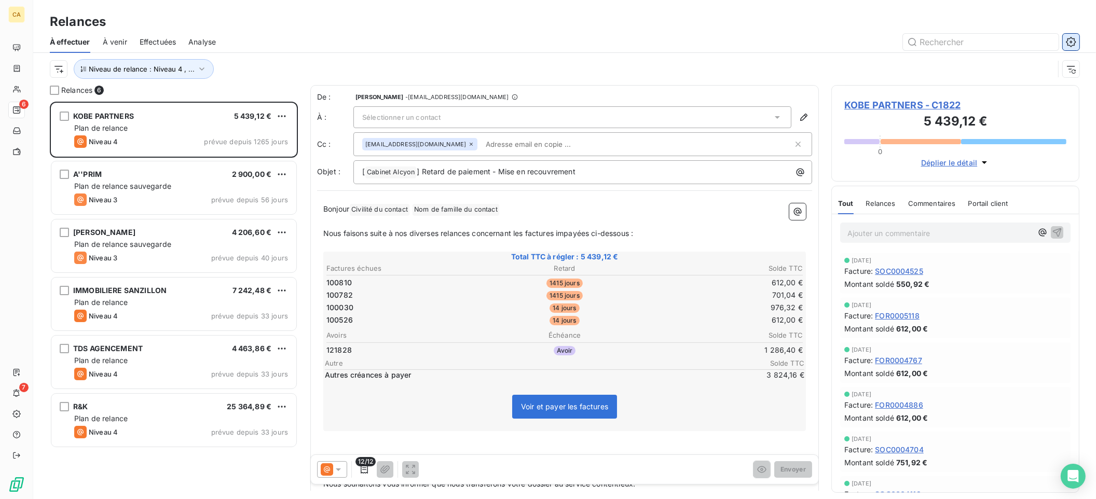
click at [1072, 44] on icon "button" at bounding box center [1071, 42] width 10 height 10
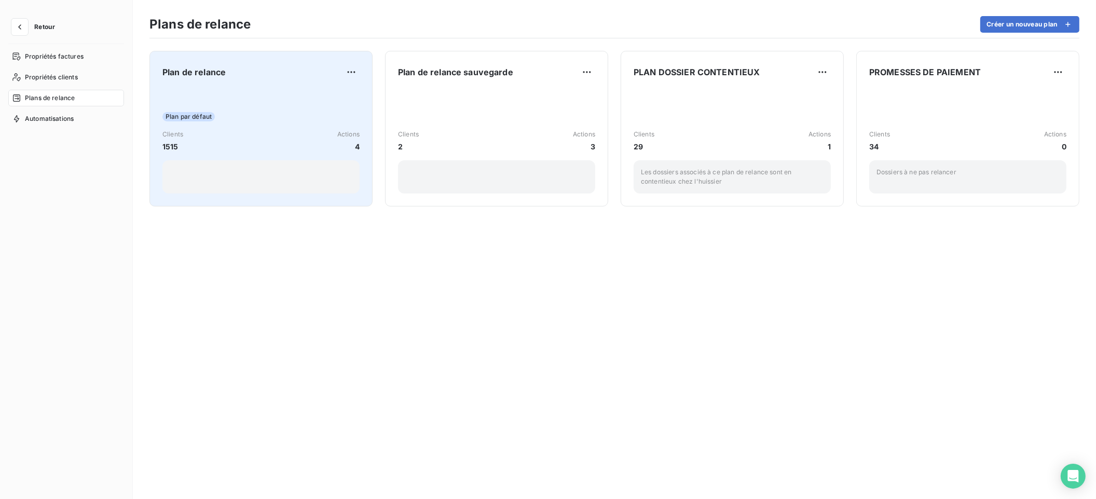
click at [242, 101] on div "Plan par défaut Clients 1515 Actions 4" at bounding box center [260, 141] width 197 height 105
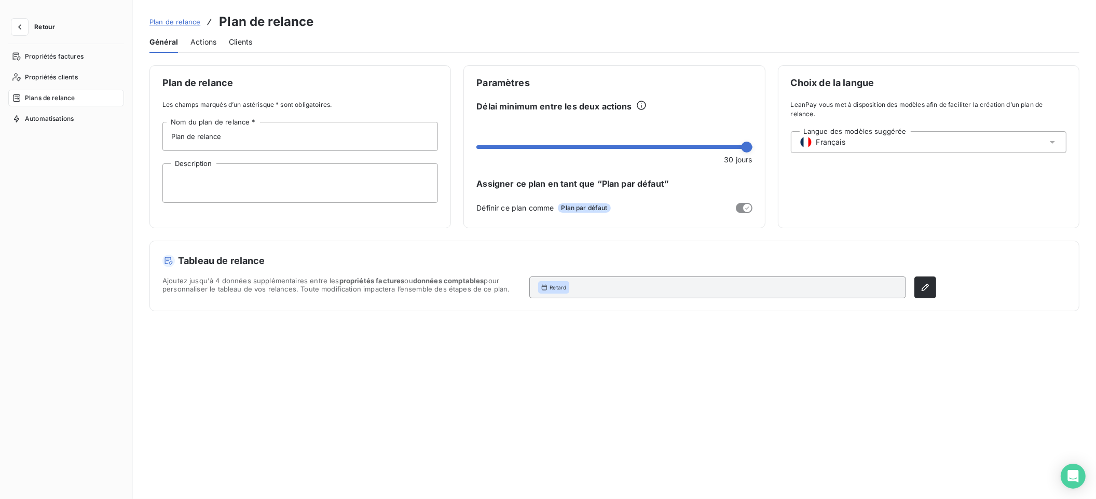
click at [195, 42] on span "Actions" at bounding box center [204, 42] width 26 height 10
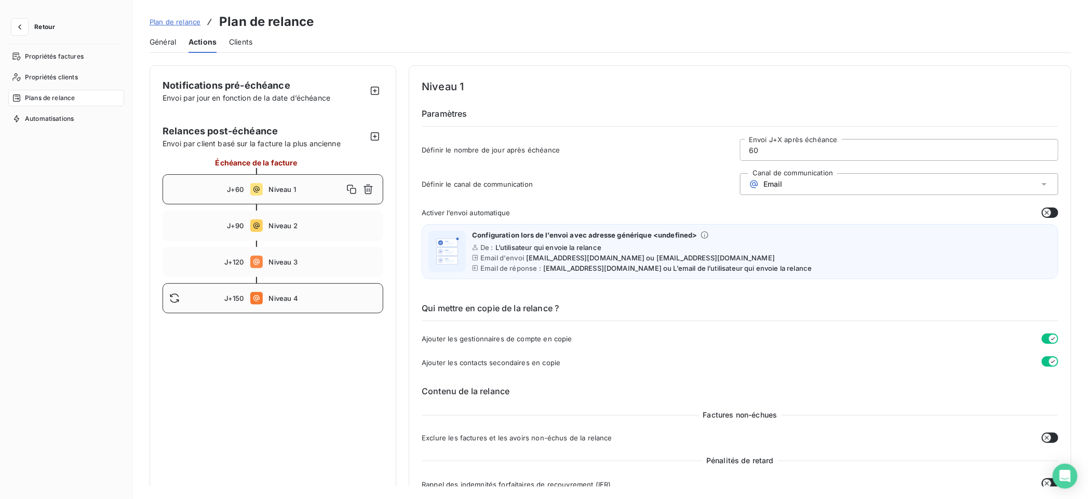
click at [274, 300] on span "Niveau 4" at bounding box center [323, 298] width 108 height 8
click at [277, 258] on span "Niveau 3" at bounding box center [323, 262] width 108 height 8
click at [277, 227] on span "Niveau 2" at bounding box center [323, 226] width 108 height 8
type input "90"
click at [162, 38] on span "Général" at bounding box center [163, 42] width 26 height 10
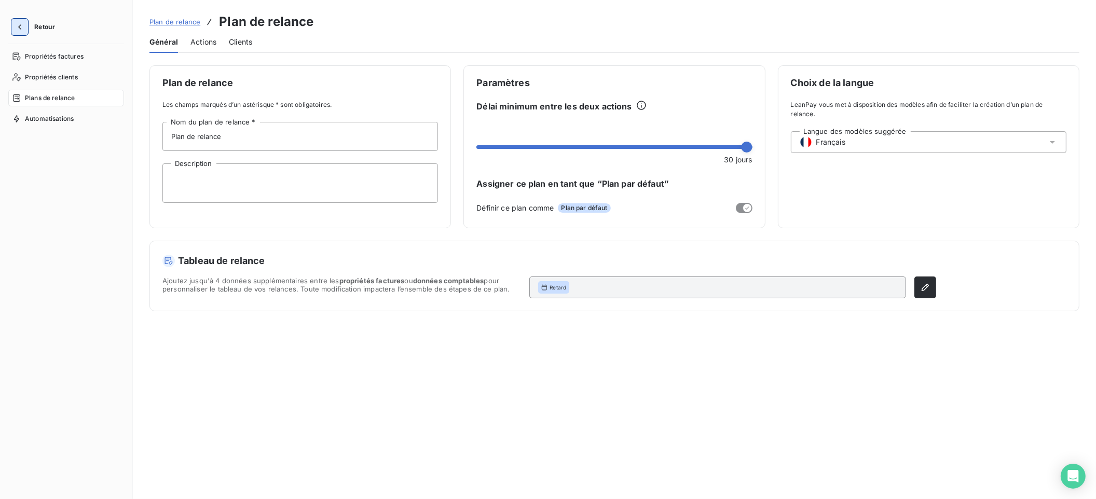
click at [26, 26] on button "button" at bounding box center [19, 27] width 17 height 17
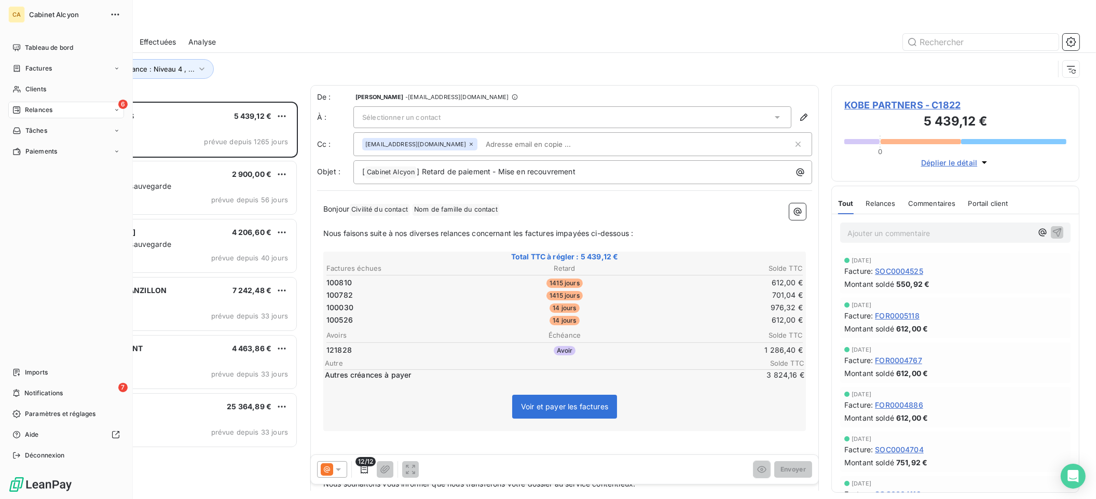
scroll to position [389, 240]
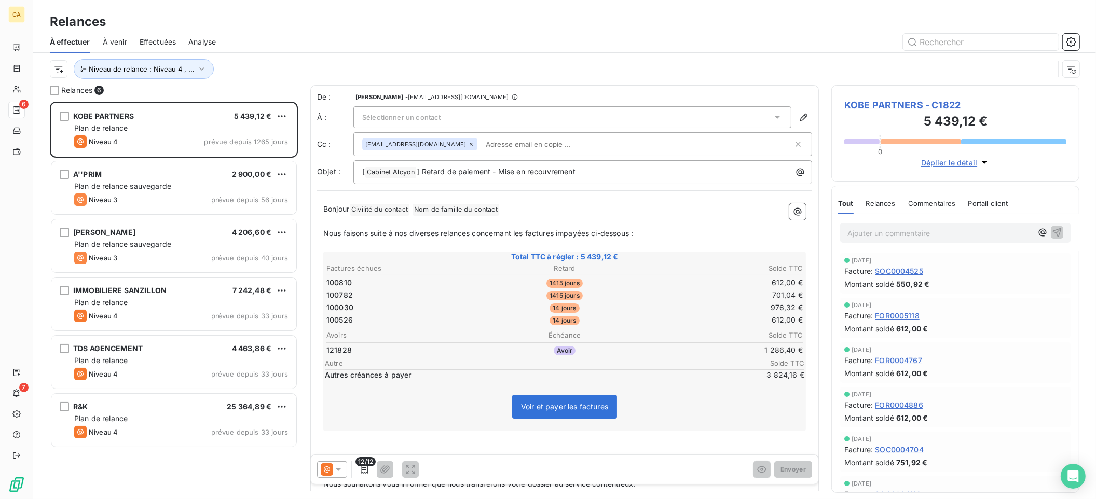
click at [318, 63] on div "Niveau de relance : Niveau 4 , ..." at bounding box center [552, 69] width 1004 height 20
click at [199, 68] on icon "button" at bounding box center [202, 69] width 10 height 10
click at [268, 99] on span "Niveau 3" at bounding box center [277, 96] width 31 height 10
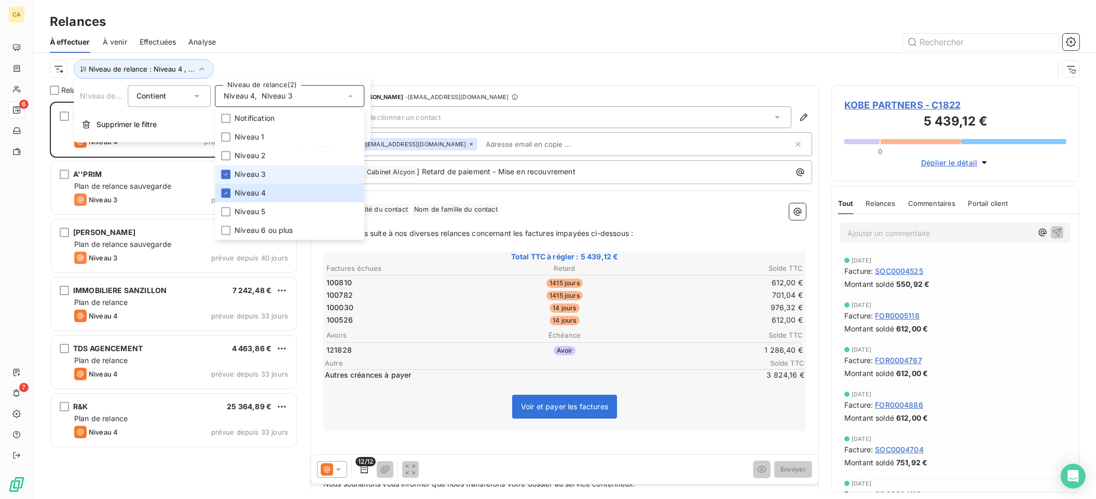
click at [260, 175] on span "Niveau 3" at bounding box center [250, 174] width 31 height 10
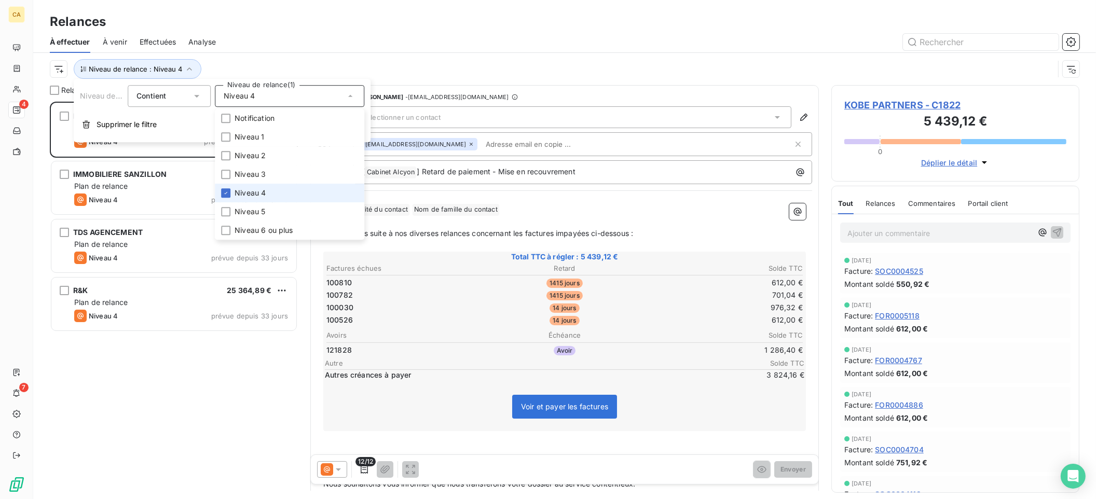
click at [232, 196] on li "Niveau 4" at bounding box center [290, 193] width 150 height 19
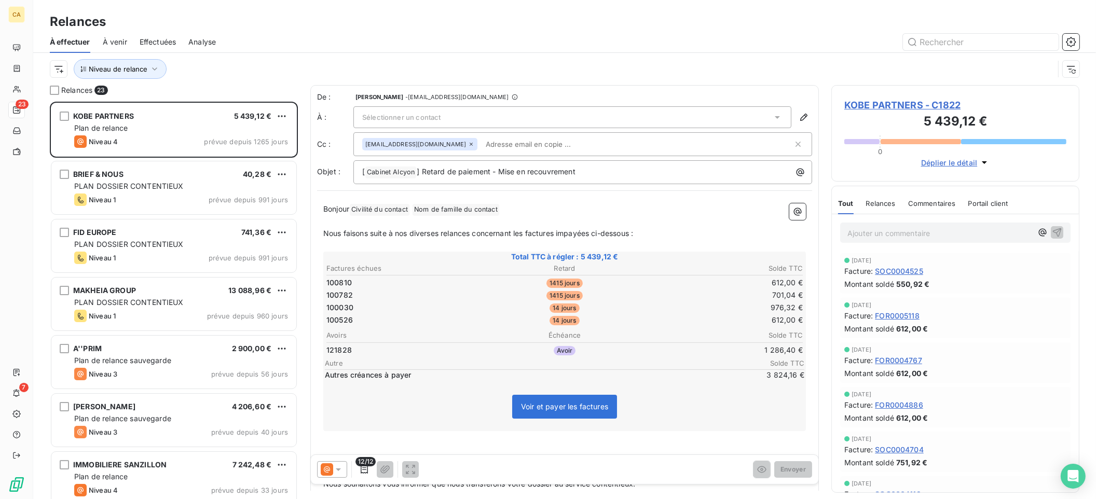
click at [490, 66] on div "Niveau de relance" at bounding box center [552, 69] width 1004 height 20
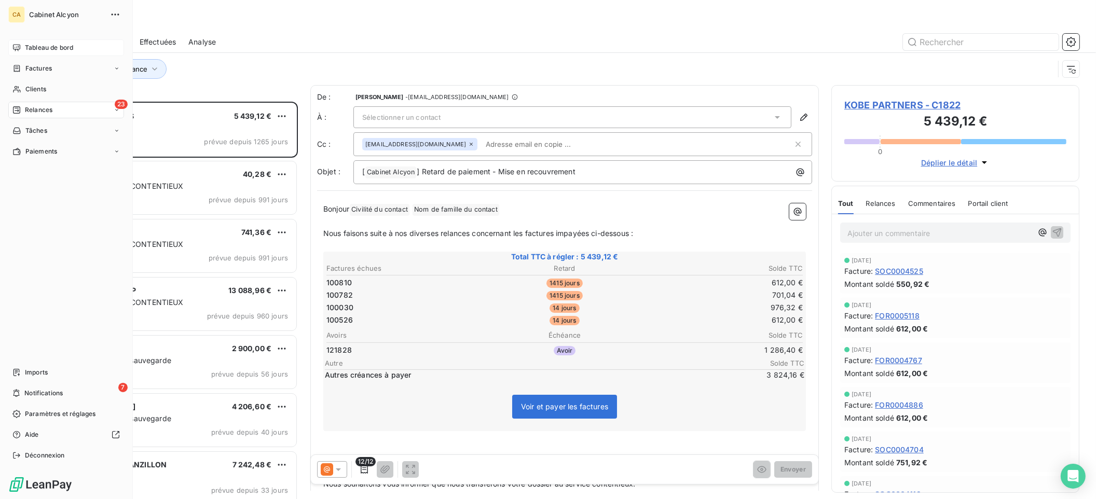
click at [33, 50] on span "Tableau de bord" at bounding box center [49, 47] width 48 height 9
